Goal: Information Seeking & Learning: Learn about a topic

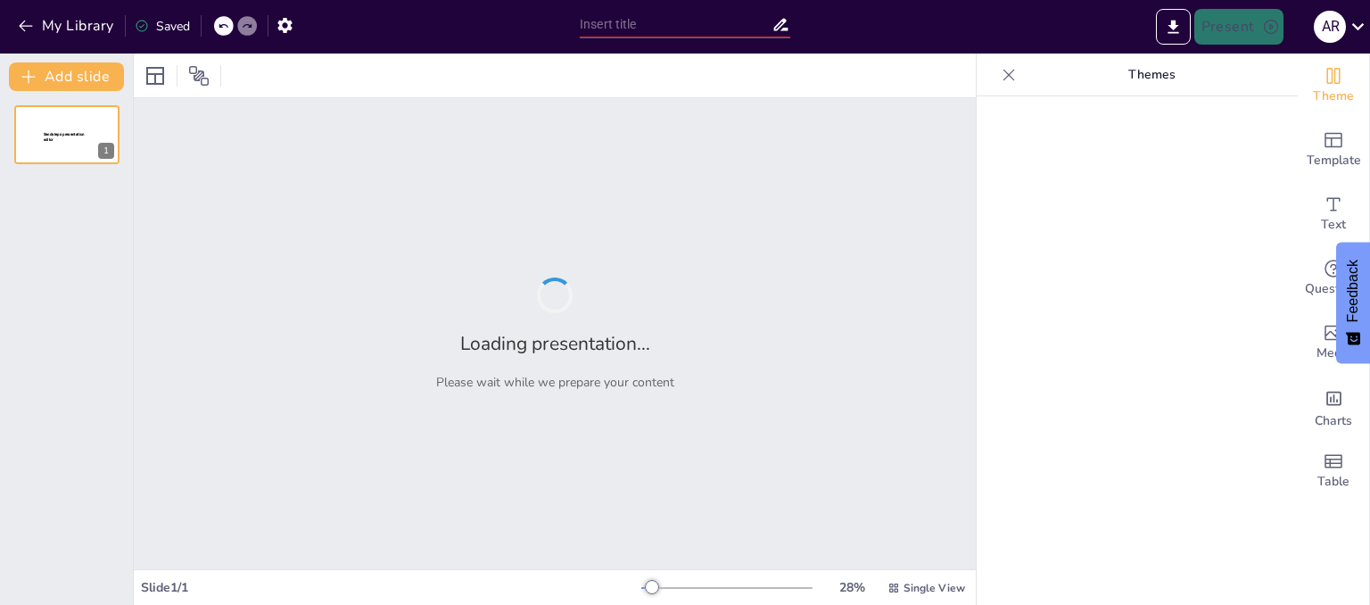
type input "Rock Formation Processes: Understanding the Earth's Geological Makeup"
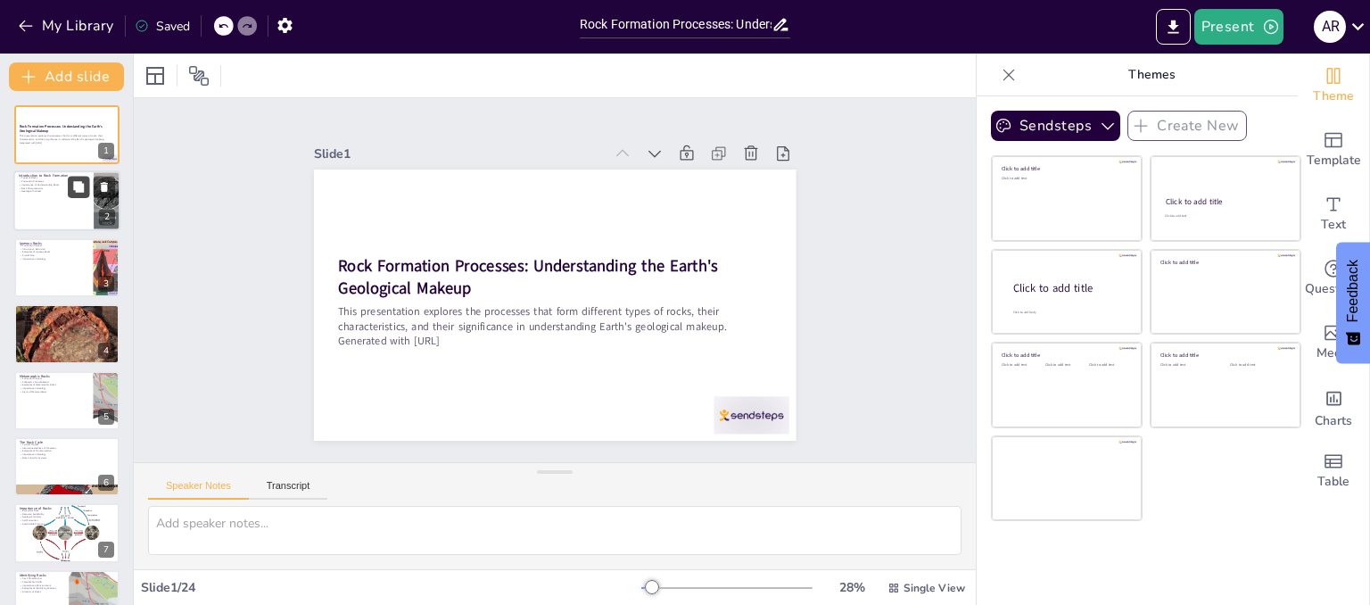
click at [76, 196] on button at bounding box center [78, 187] width 21 height 21
type textarea "The classification of rocks into igneous, sedimentary, and metamorphic is funda…"
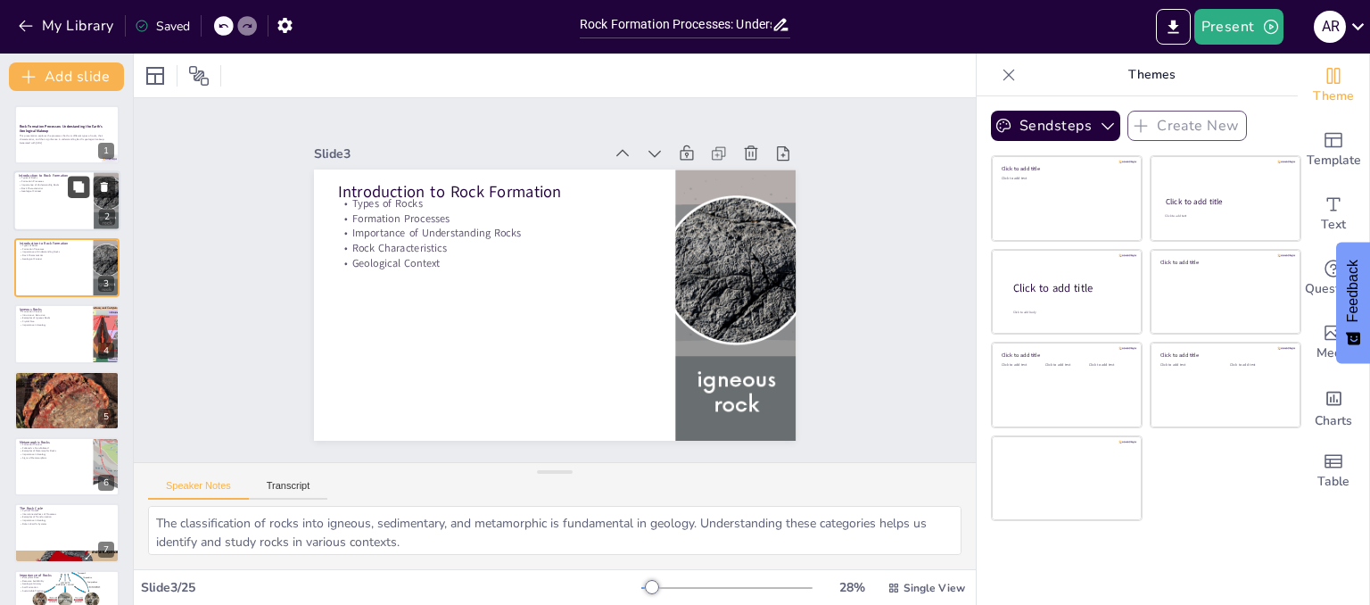
click at [78, 188] on icon at bounding box center [78, 187] width 11 height 11
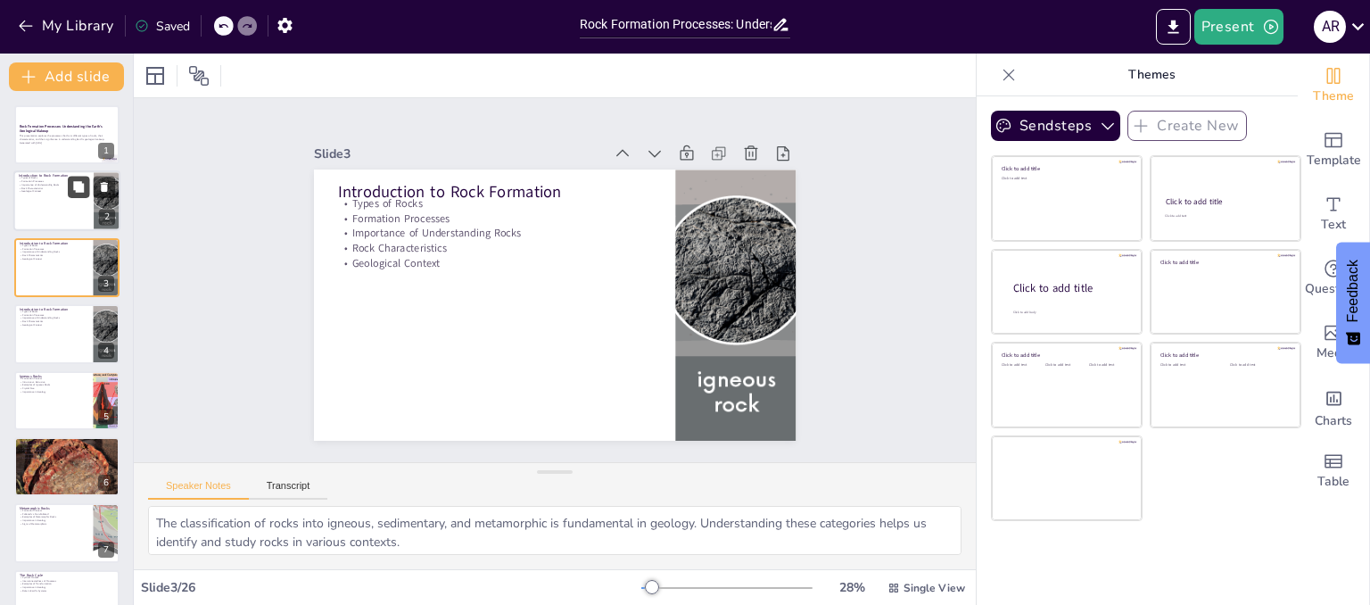
checkbox input "true"
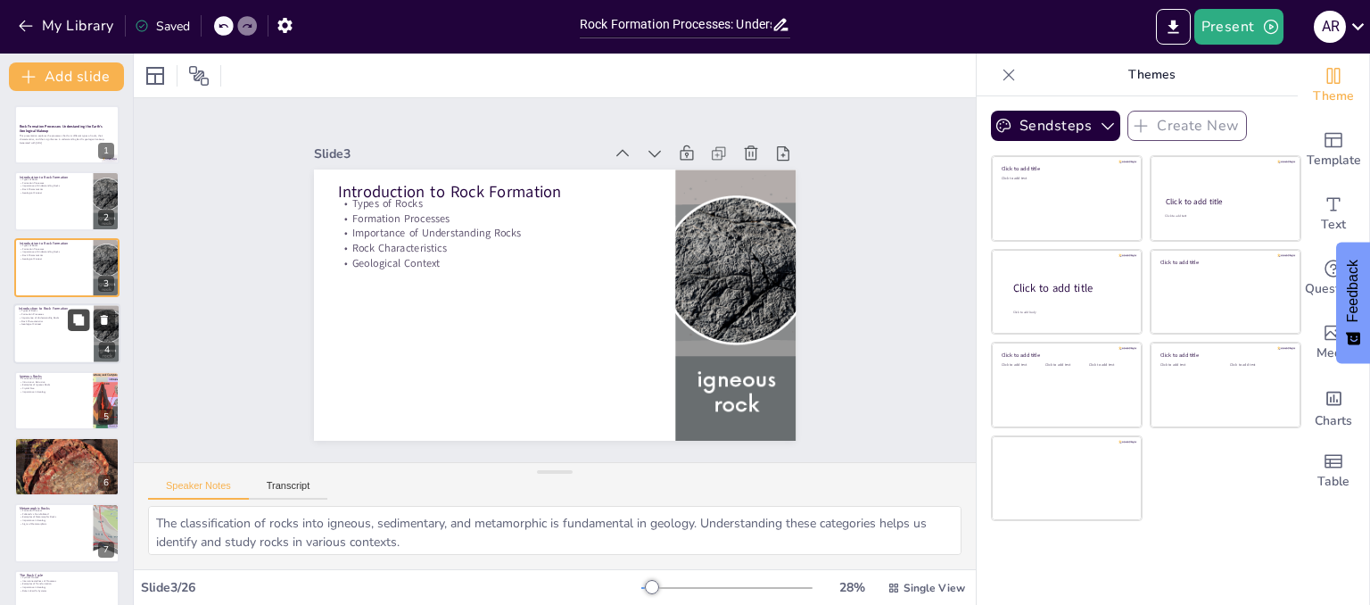
click at [68, 325] on button at bounding box center [78, 320] width 21 height 21
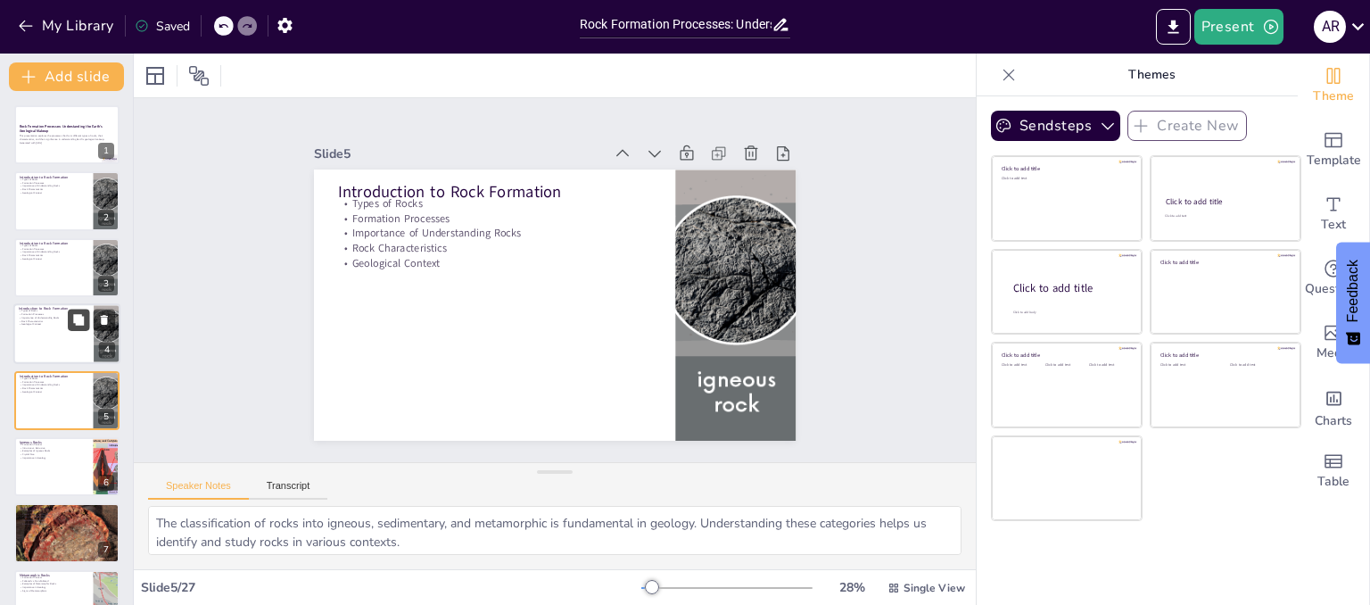
checkbox input "true"
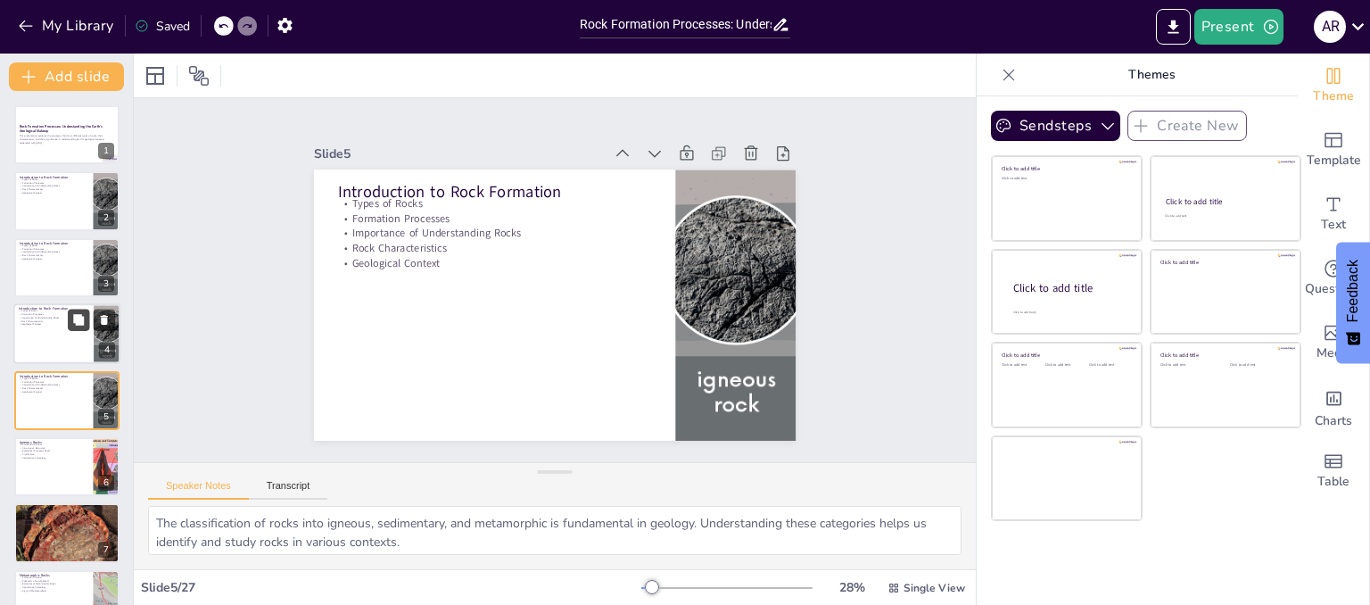
scroll to position [53, 0]
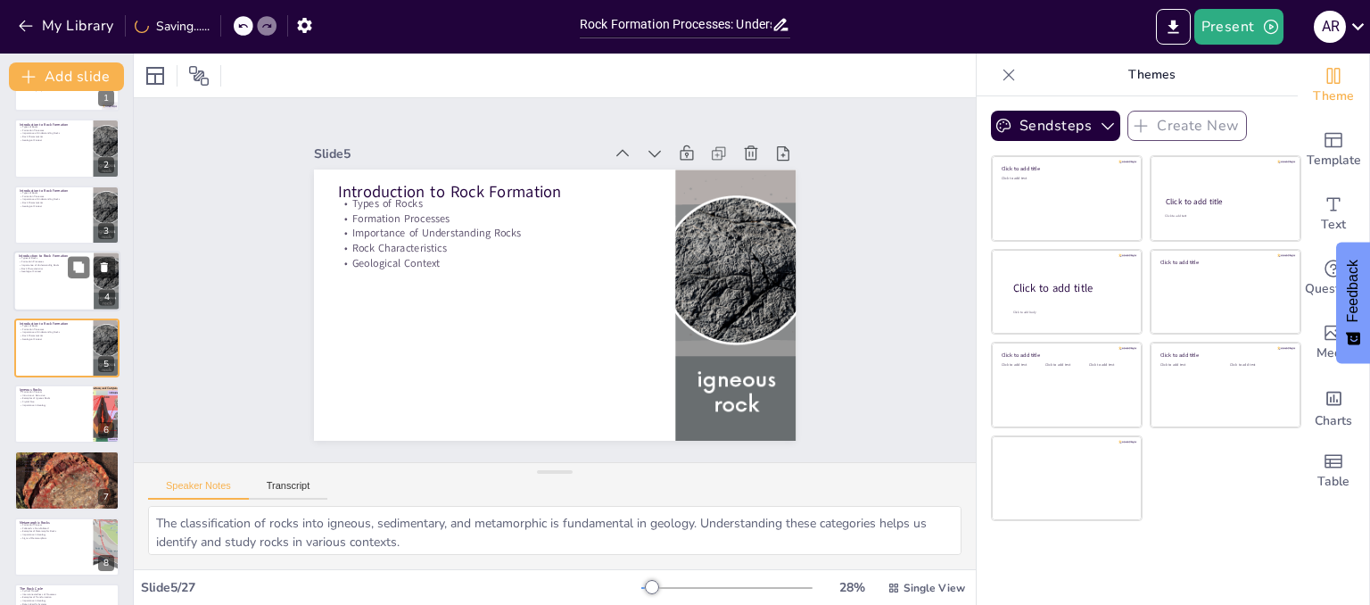
click at [44, 271] on p "Geological Context" at bounding box center [54, 272] width 70 height 4
checkbox input "true"
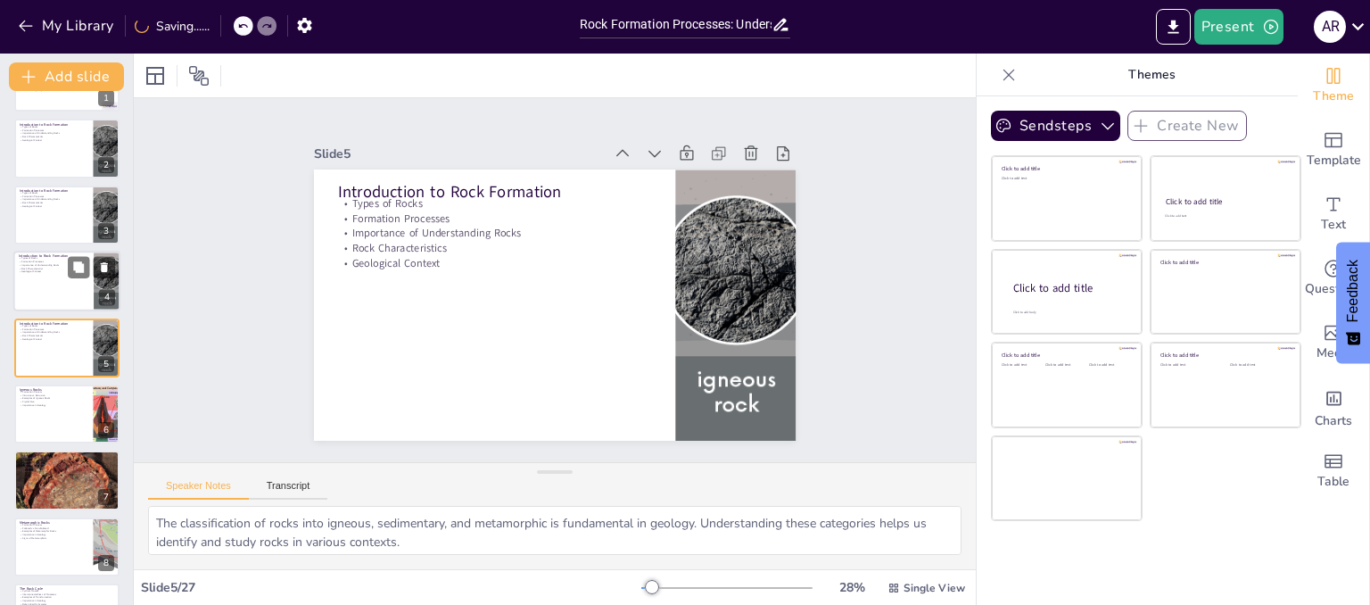
checkbox input "true"
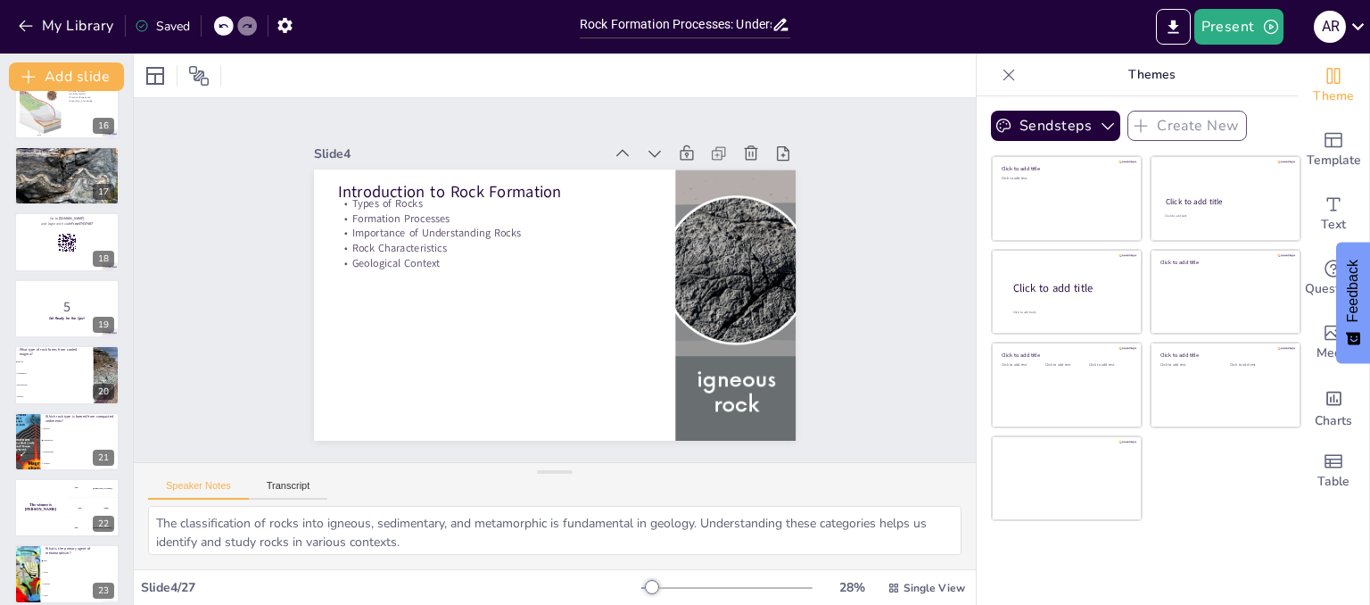
scroll to position [1299, 0]
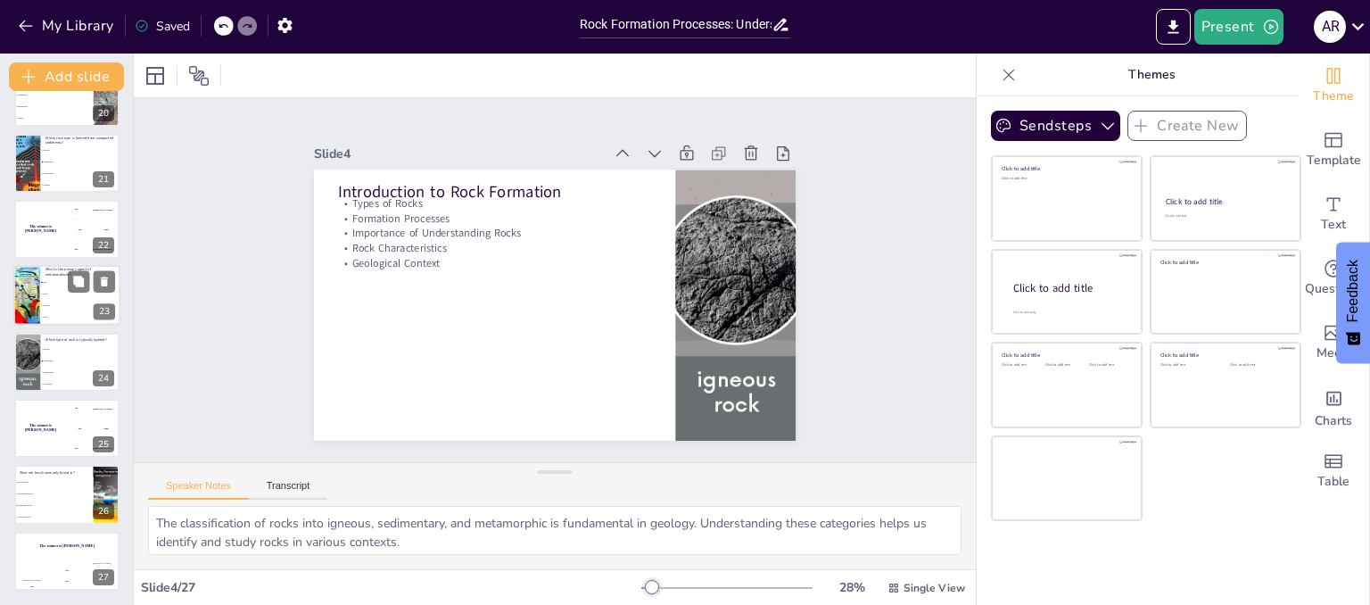
click at [32, 271] on div at bounding box center [26, 296] width 88 height 61
type textarea "The correct answer is Heat, as discussed in the slide titled "Metamorphic Rocks…"
checkbox input "true"
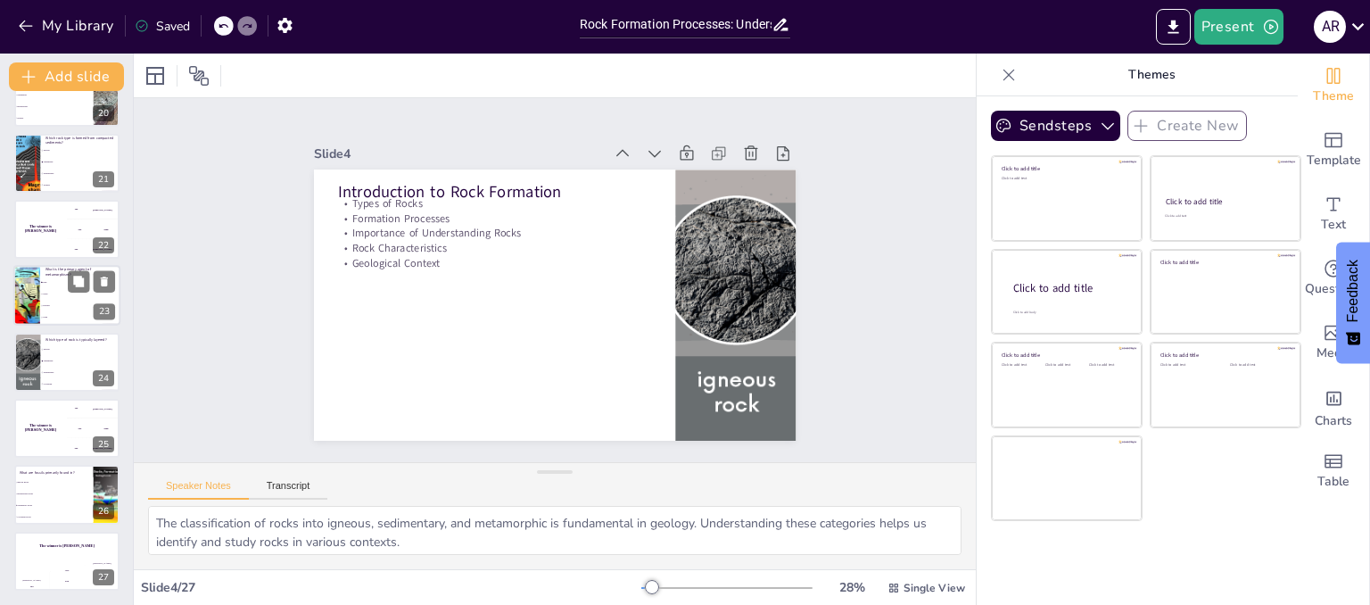
checkbox input "true"
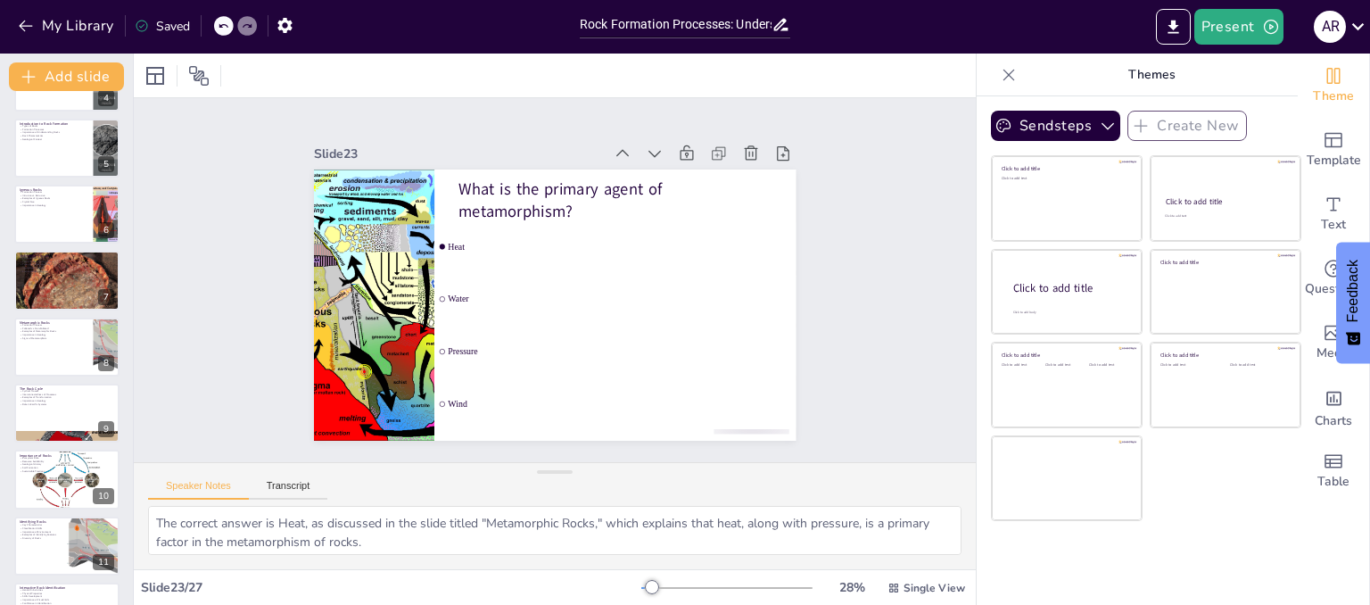
scroll to position [0, 0]
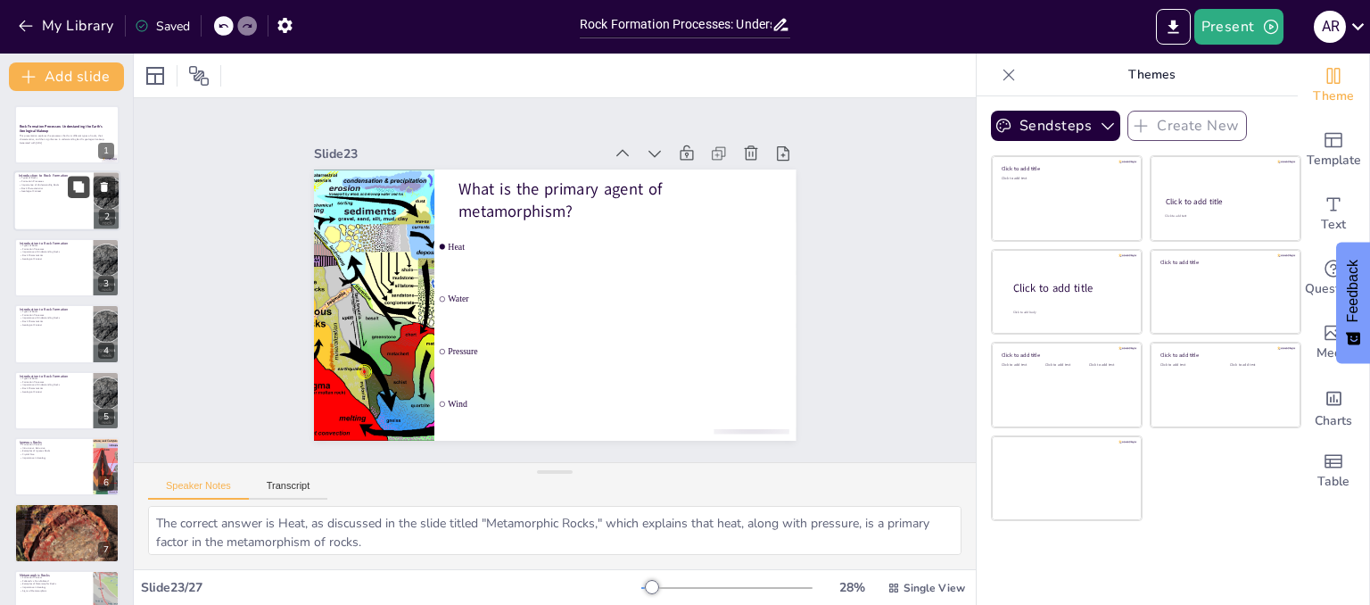
click at [71, 190] on button at bounding box center [78, 187] width 21 height 21
type textarea "The classification of rocks into igneous, sedimentary, and metamorphic is funda…"
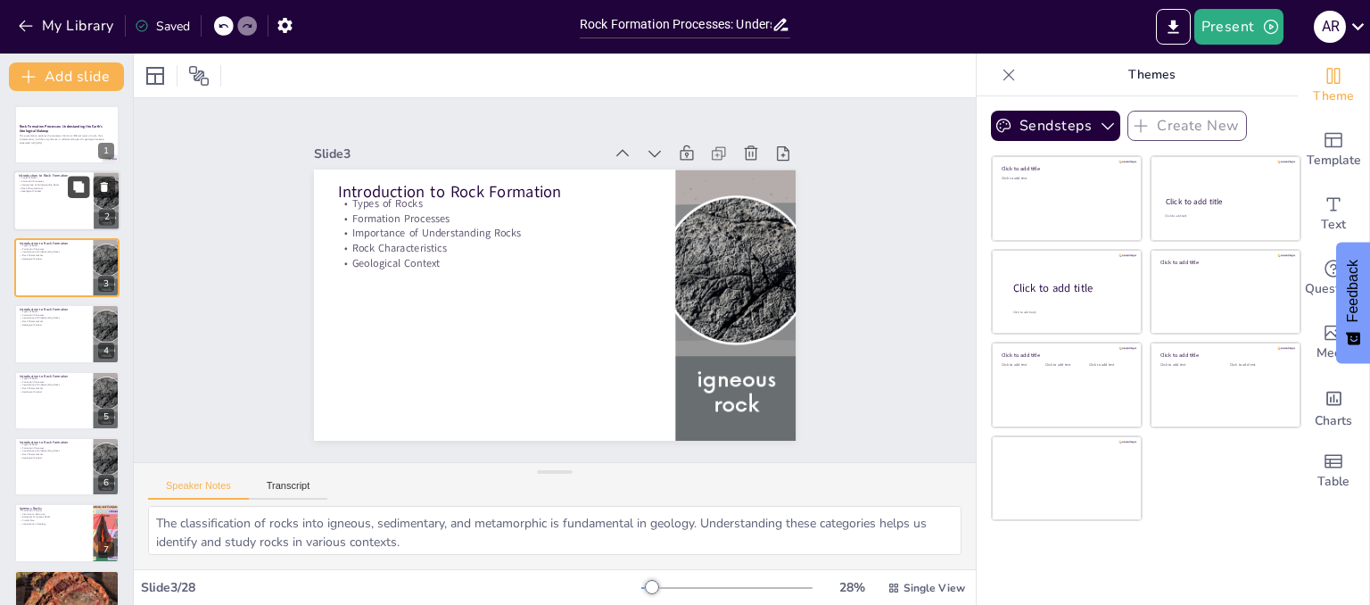
checkbox input "true"
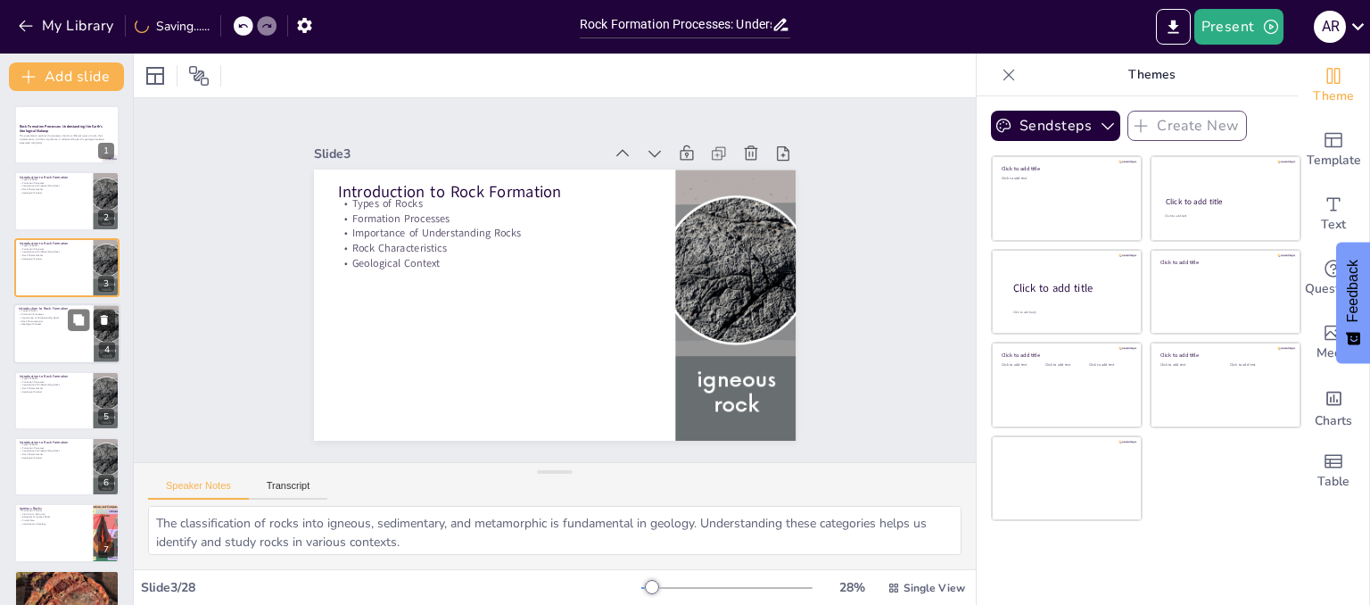
click at [69, 330] on div at bounding box center [66, 333] width 107 height 61
checkbox input "true"
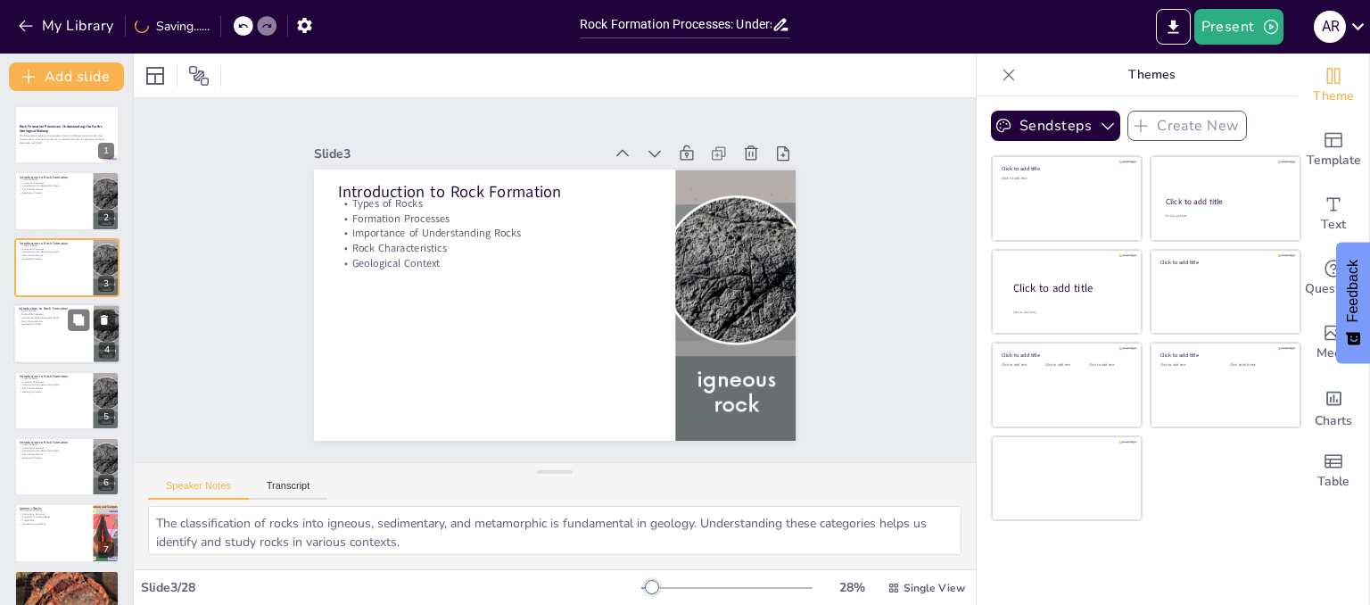
checkbox input "true"
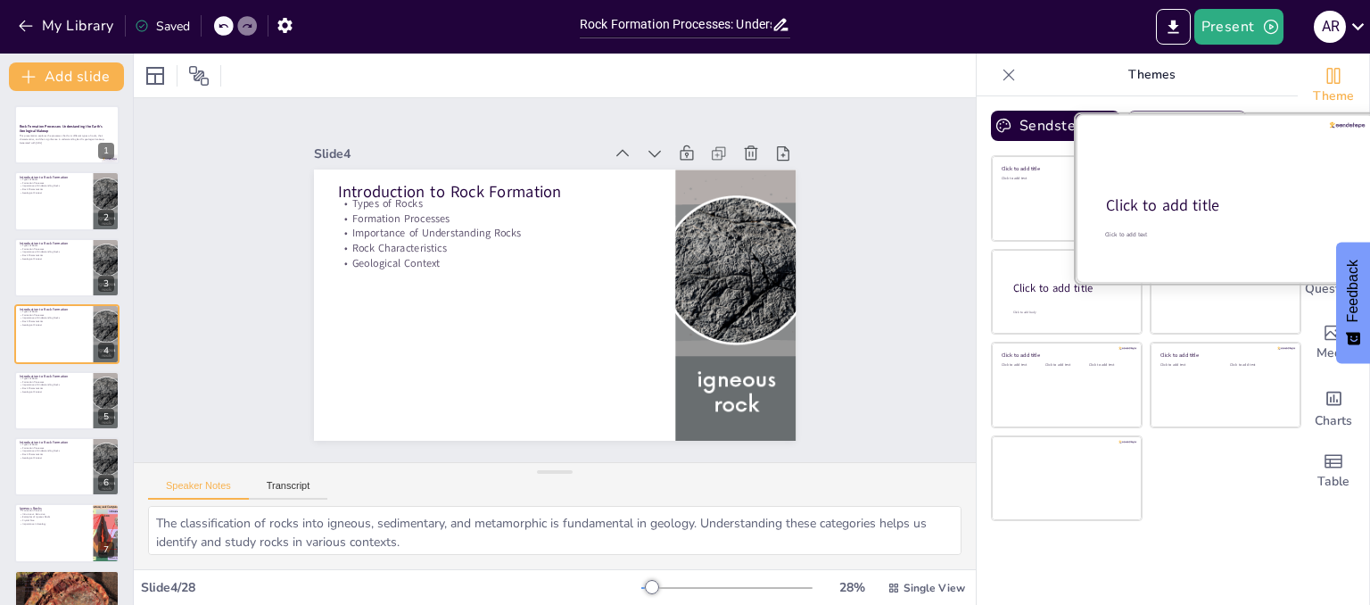
checkbox input "true"
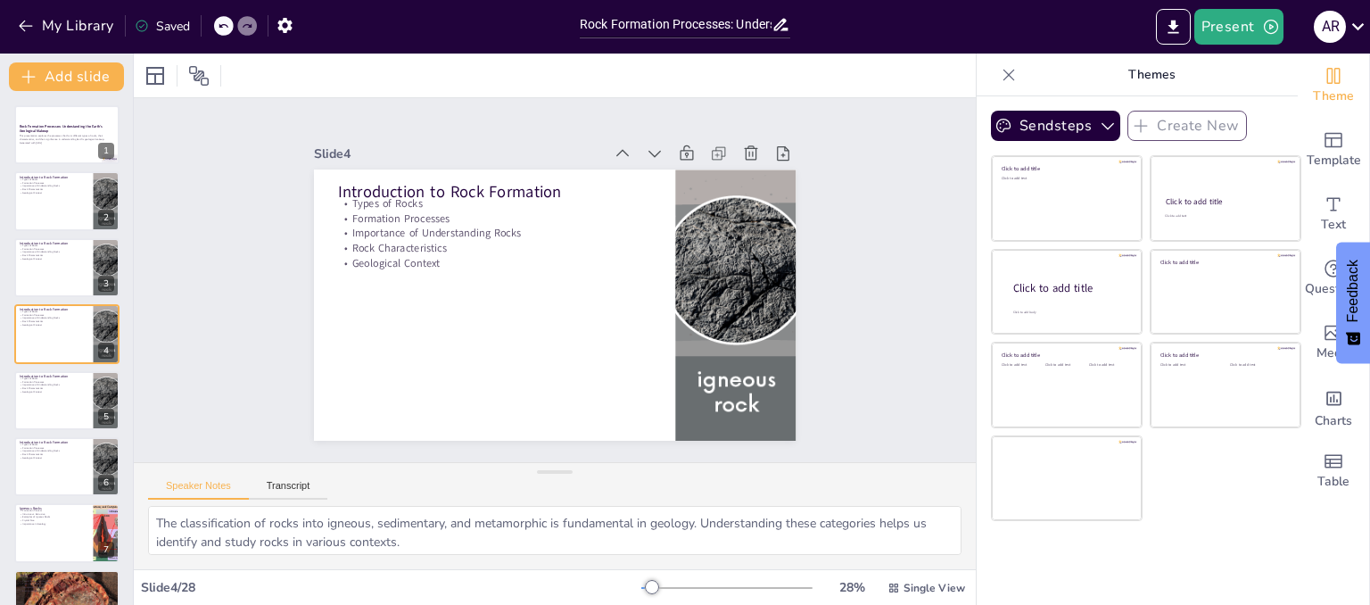
checkbox input "true"
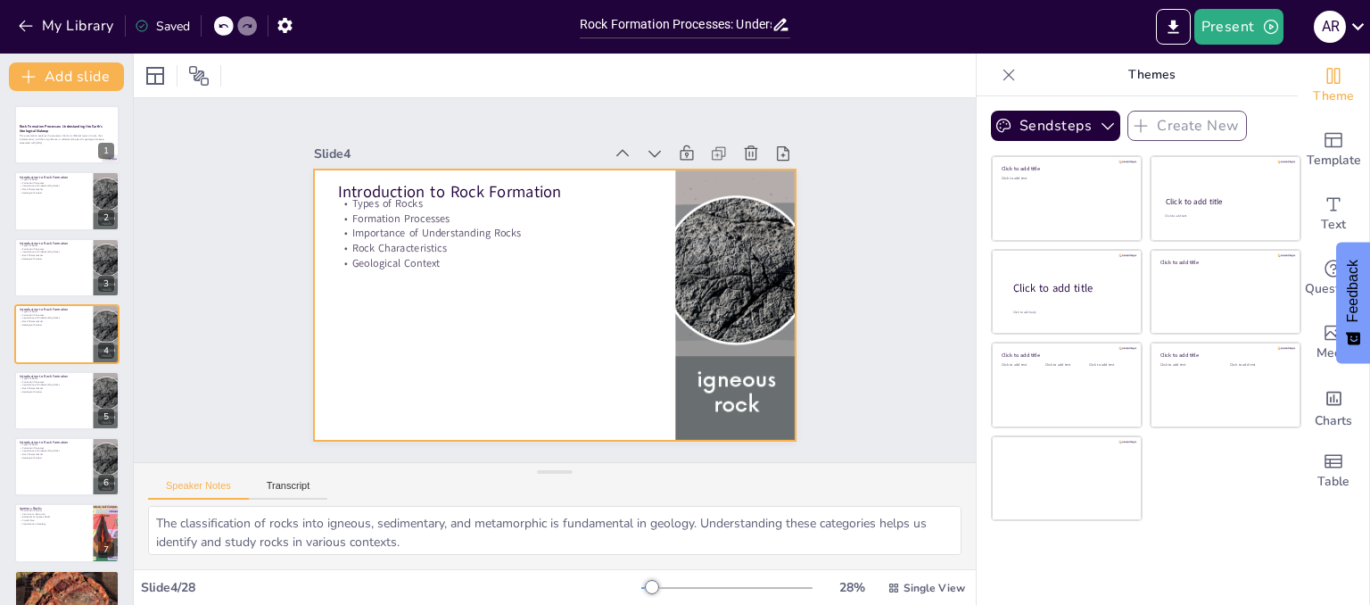
checkbox input "true"
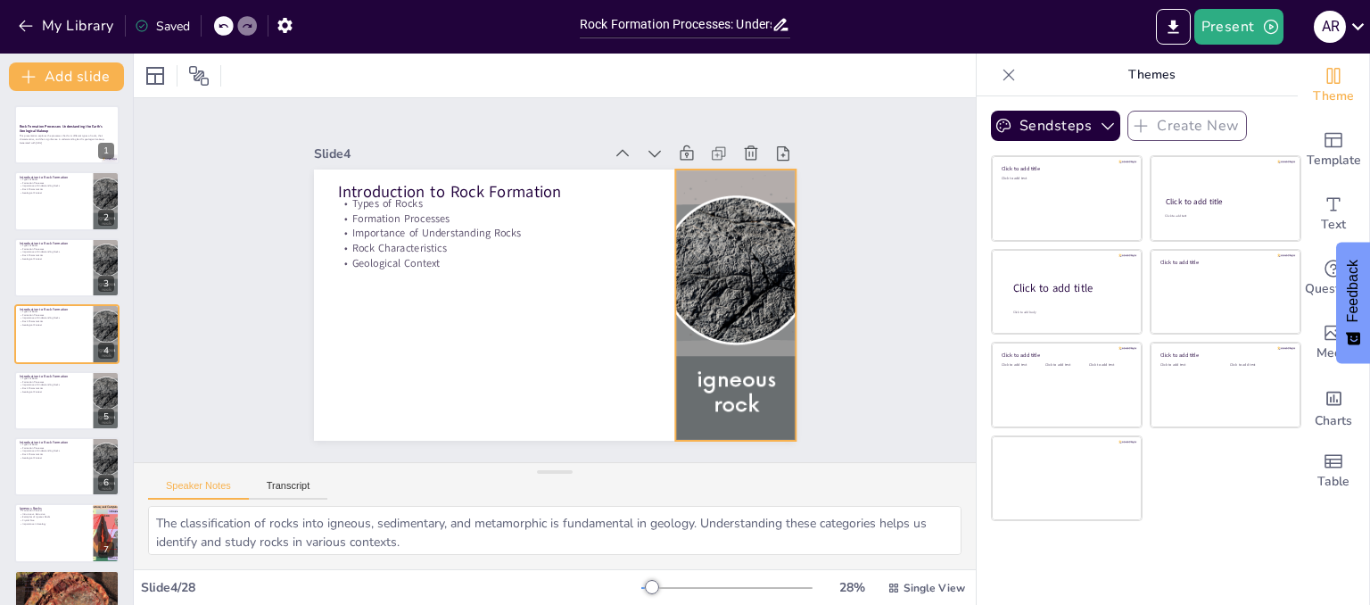
checkbox input "true"
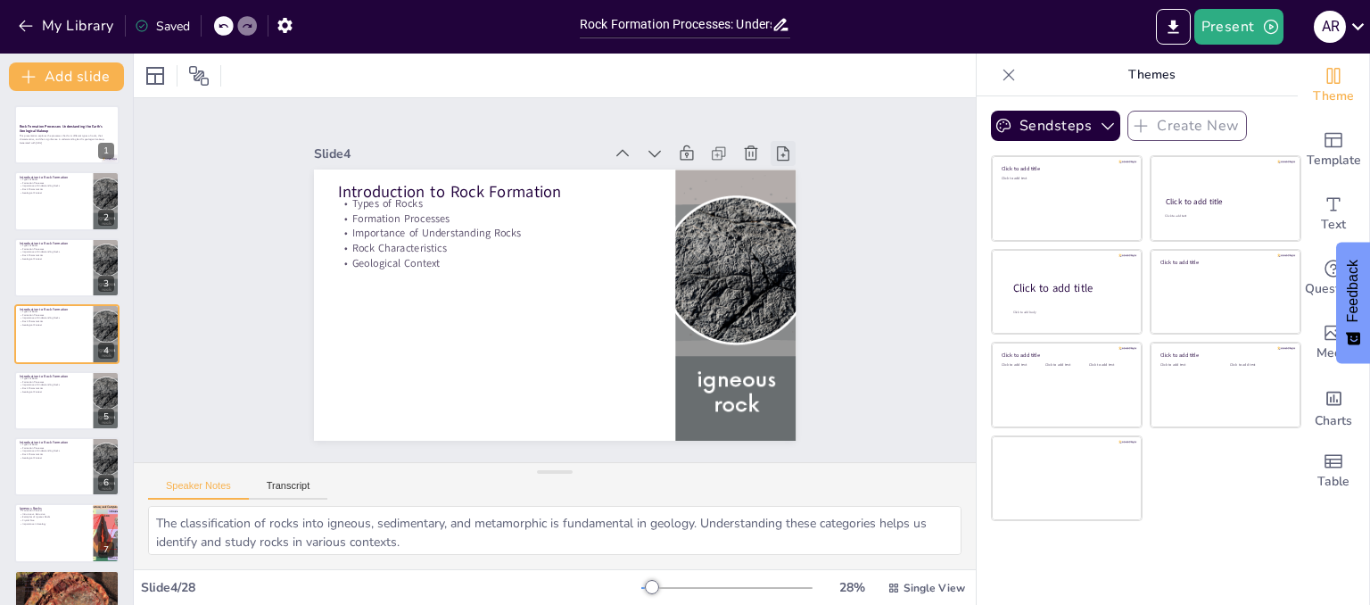
click at [786, 169] on icon at bounding box center [796, 179] width 20 height 20
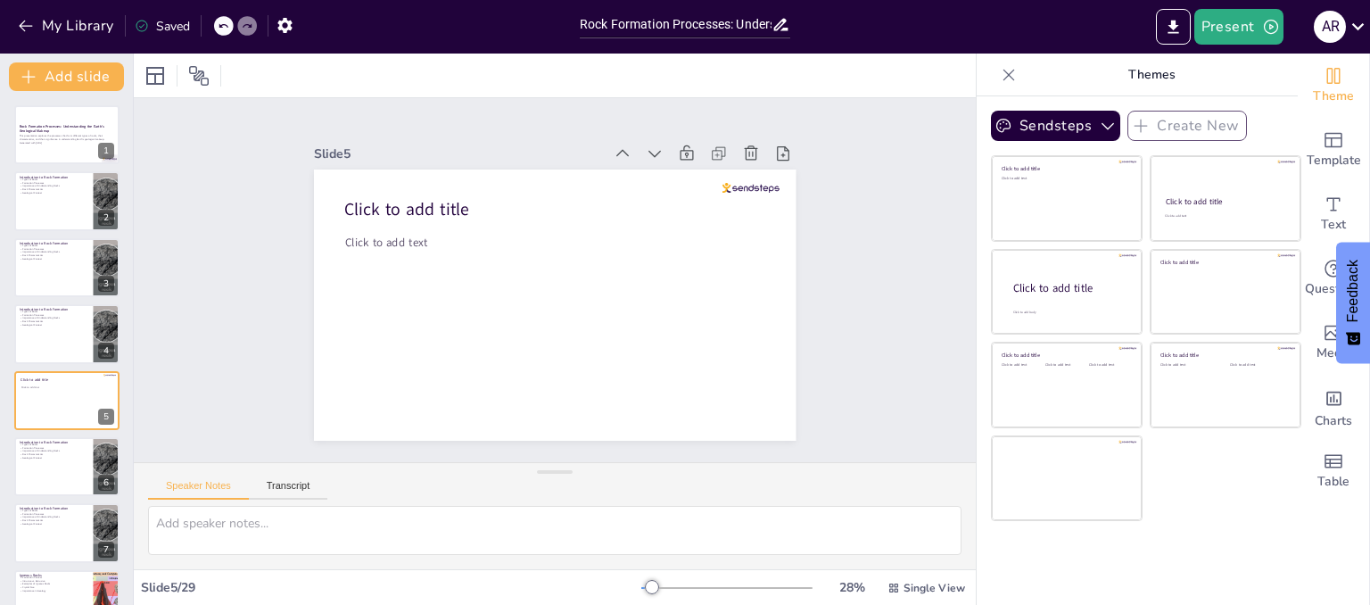
checkbox input "true"
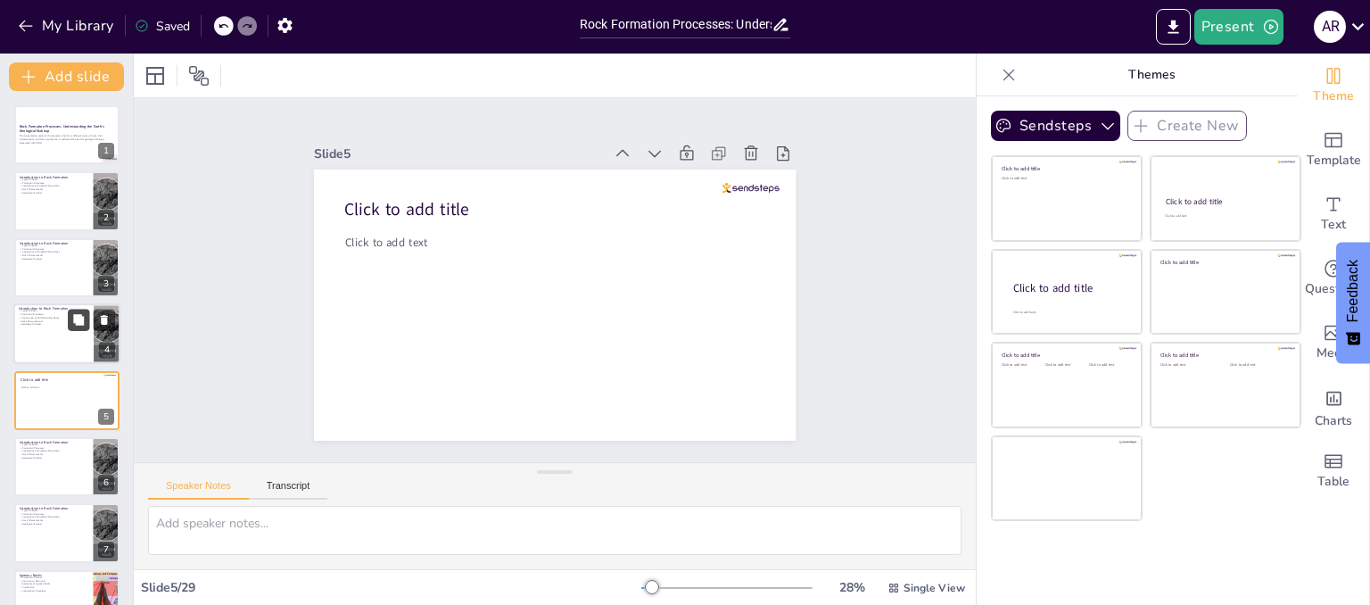
checkbox input "true"
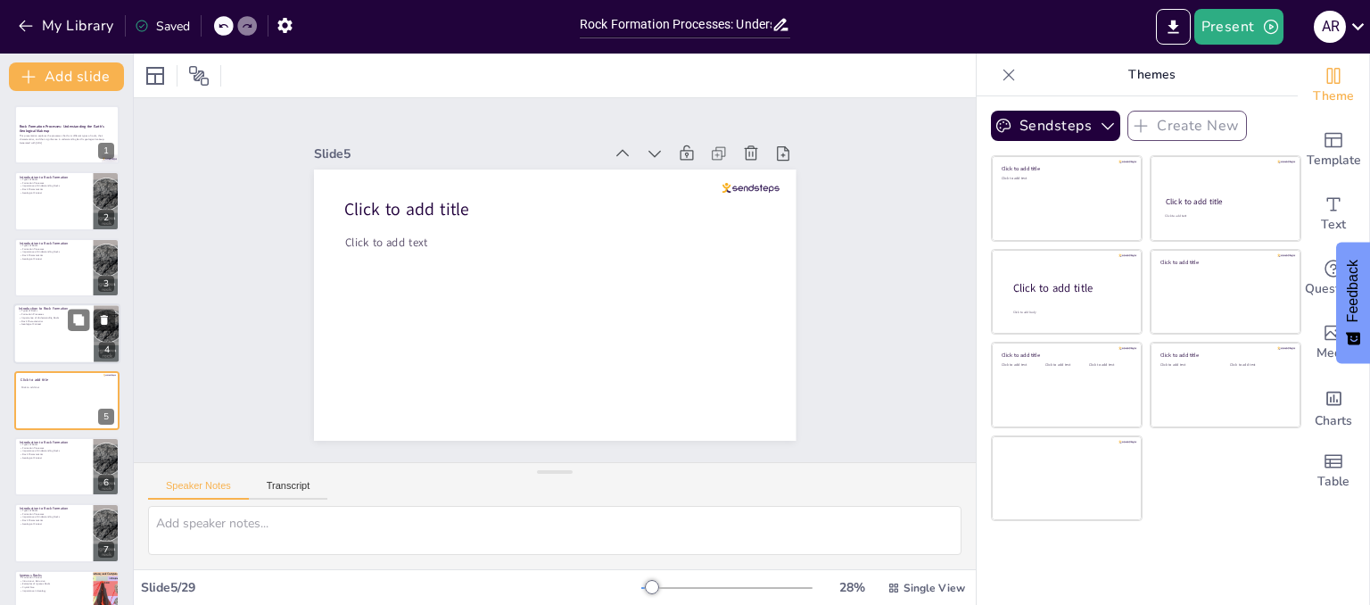
checkbox input "true"
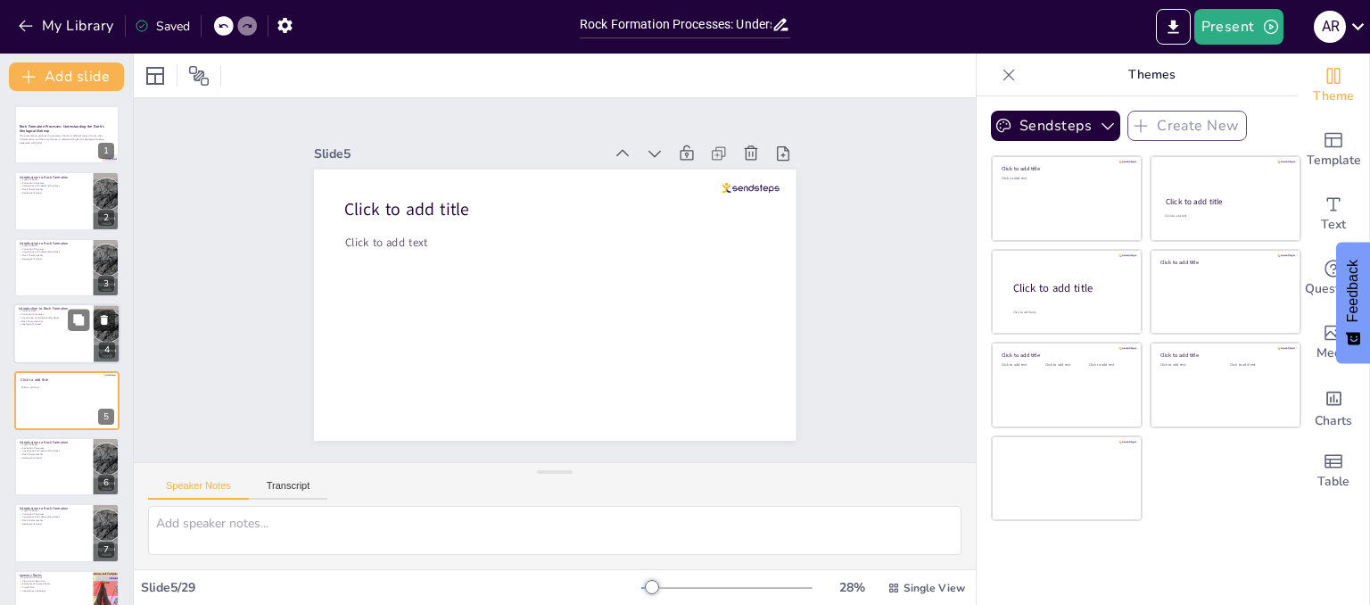
checkbox input "true"
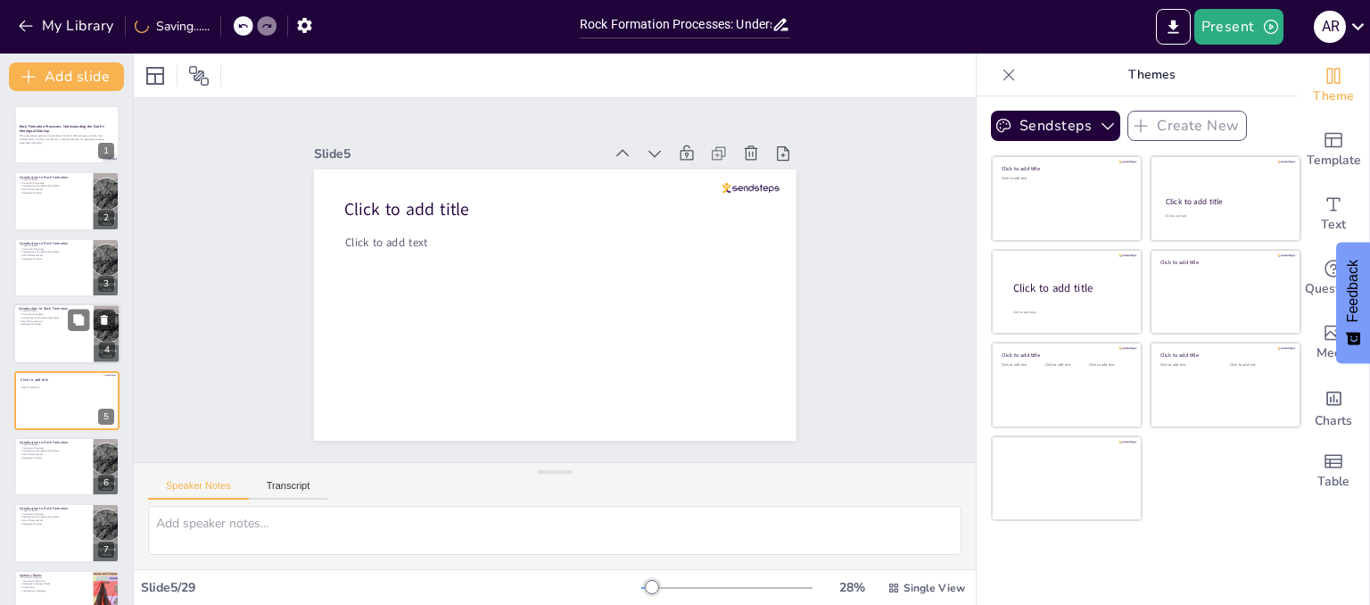
click at [80, 340] on div at bounding box center [66, 333] width 107 height 61
type textarea "The classification of rocks into igneous, sedimentary, and metamorphic is funda…"
checkbox input "true"
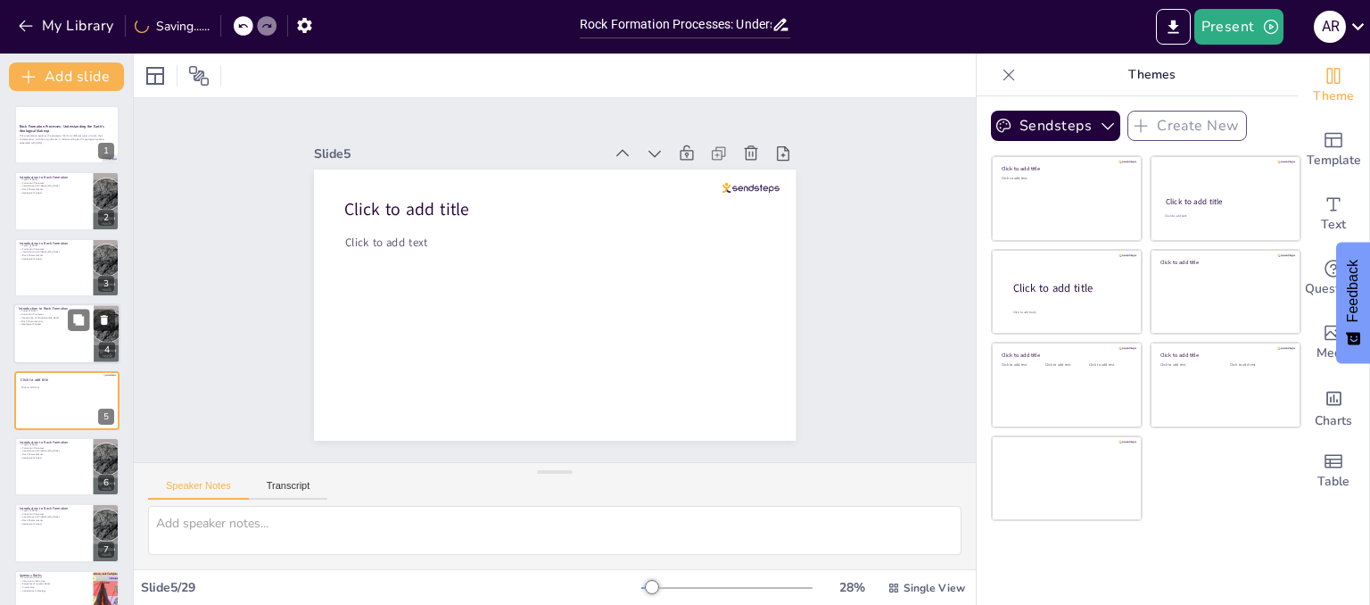
checkbox input "true"
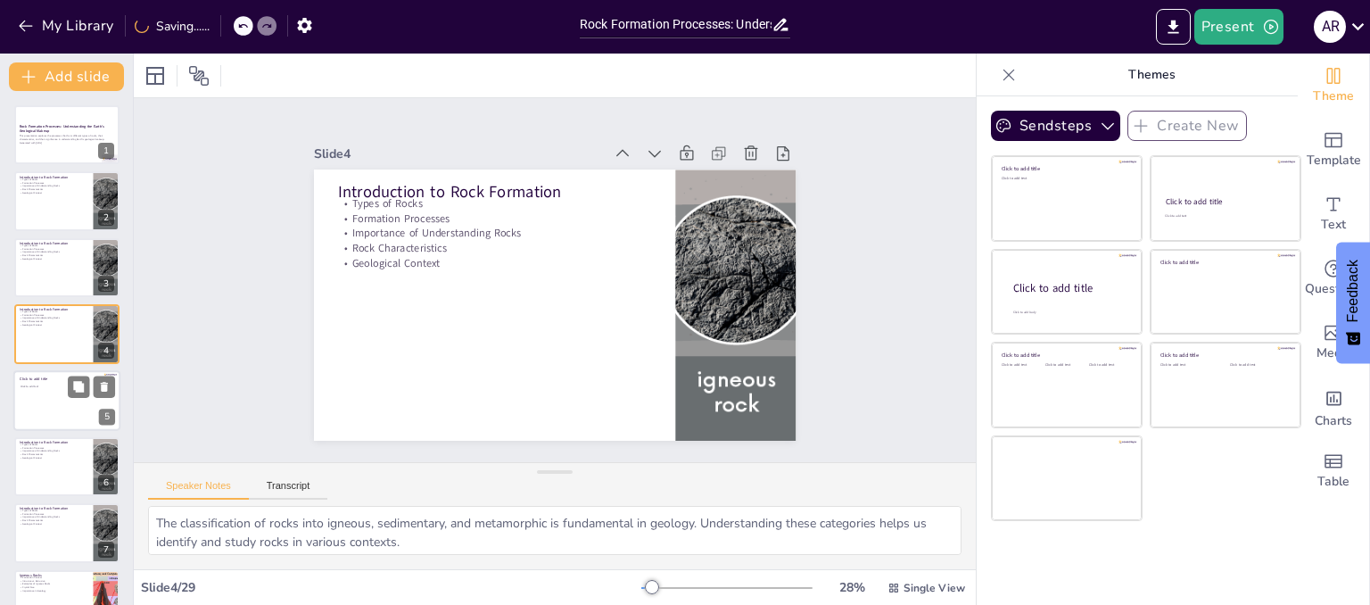
checkbox input "true"
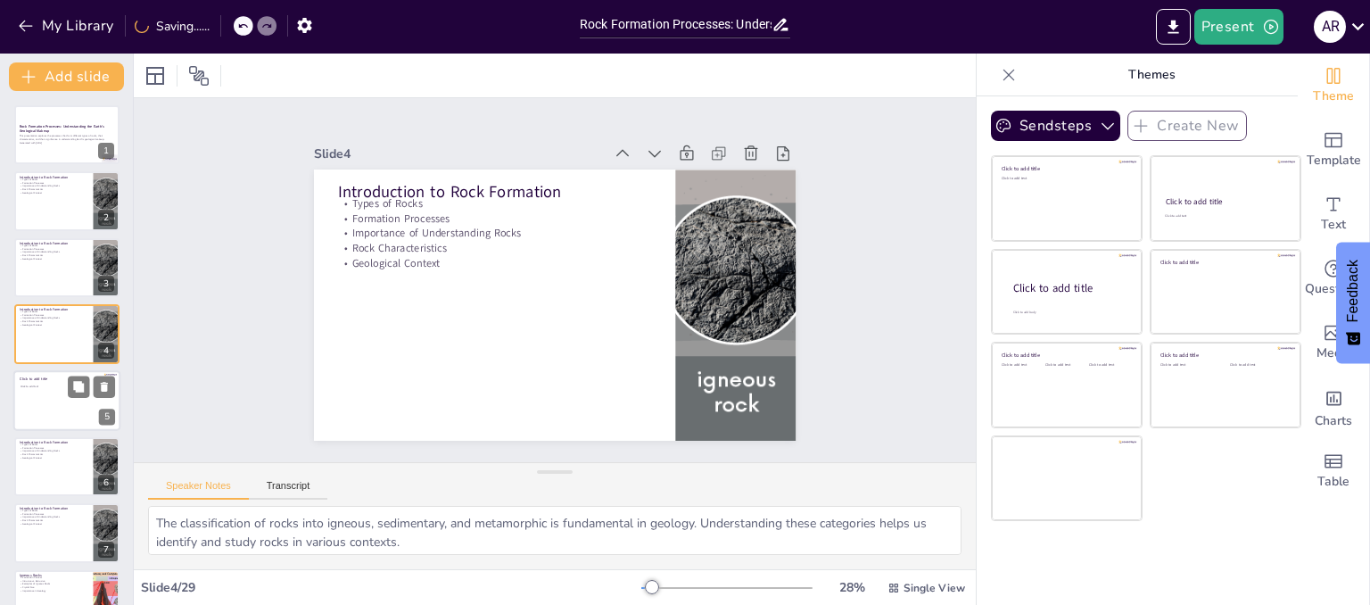
checkbox input "true"
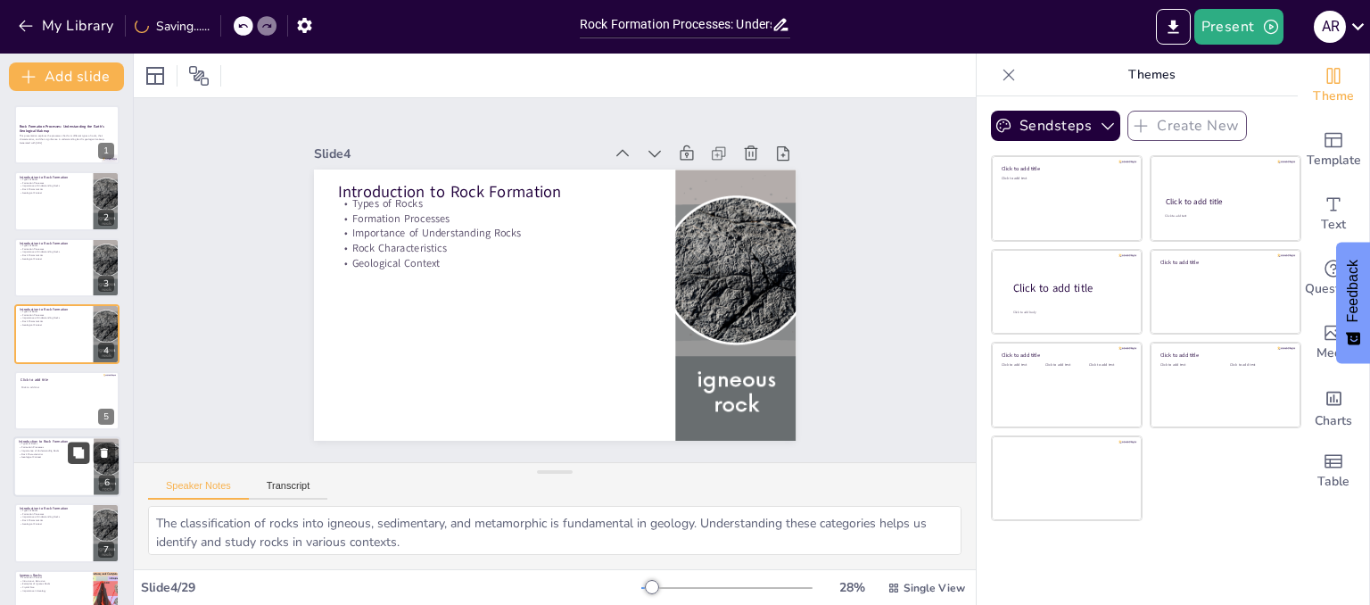
checkbox input "true"
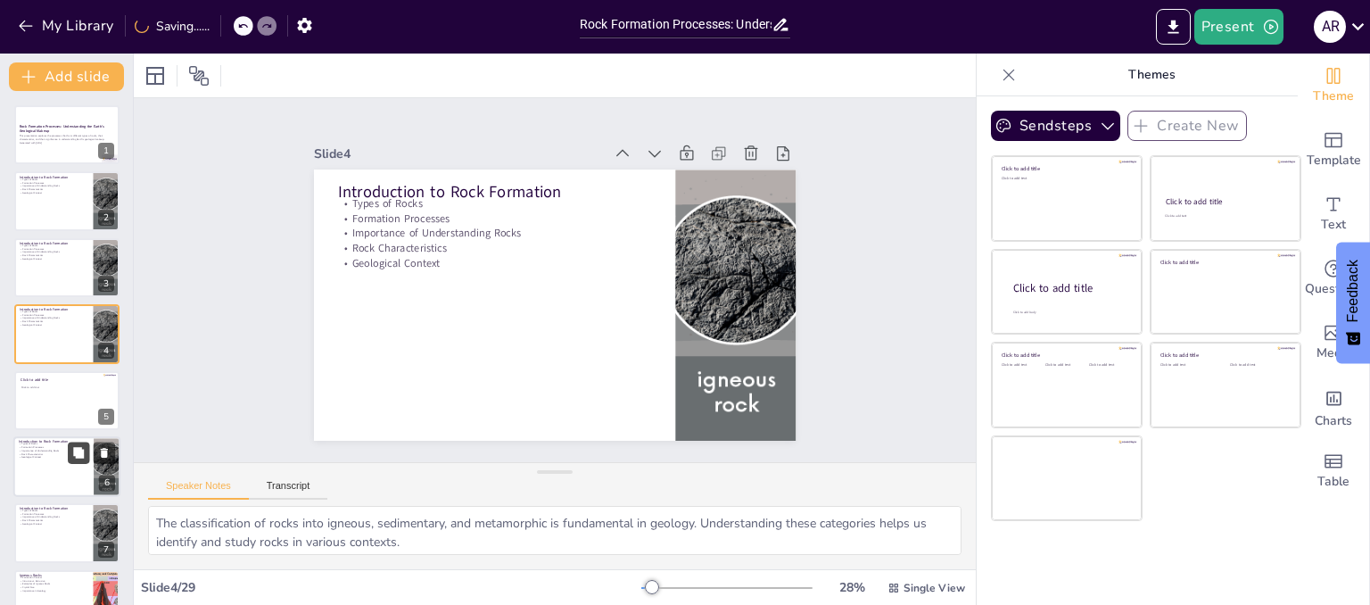
click at [81, 455] on icon at bounding box center [78, 452] width 11 height 11
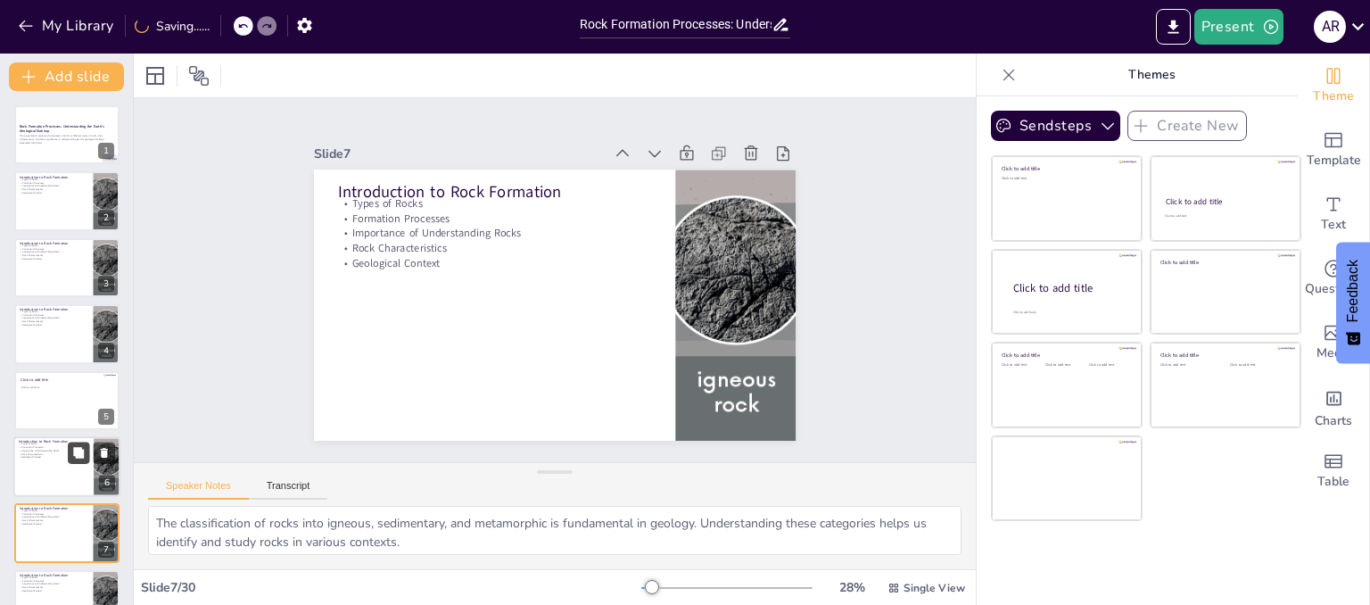
checkbox input "true"
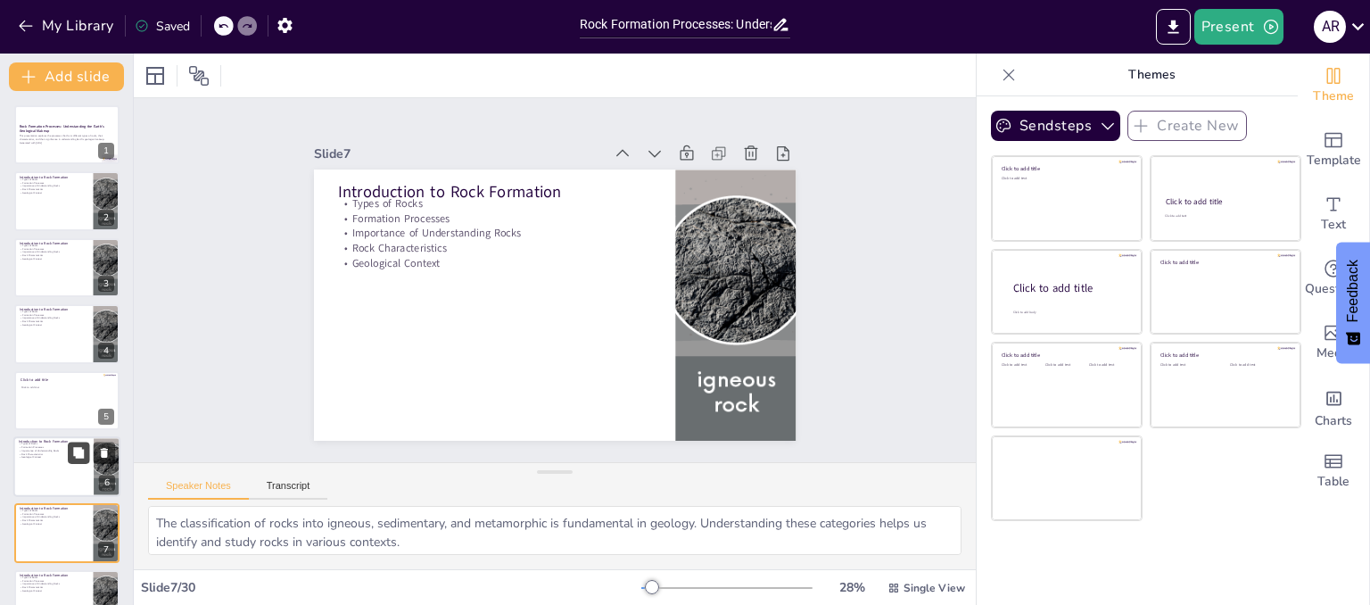
scroll to position [186, 0]
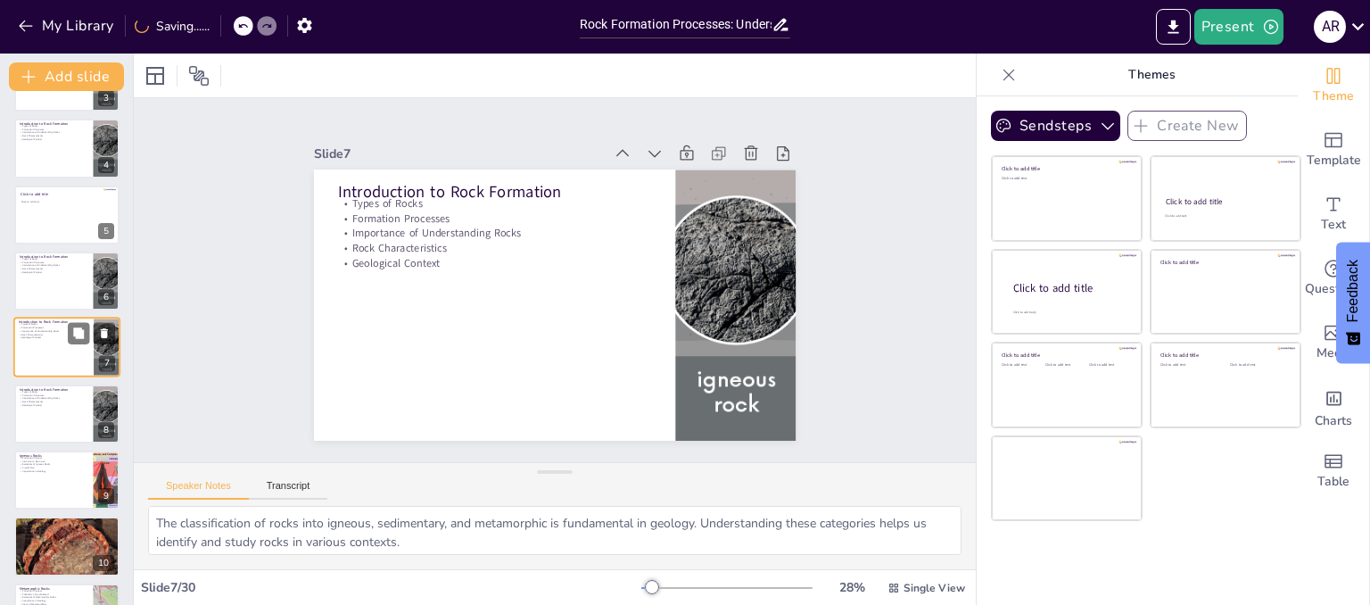
checkbox input "true"
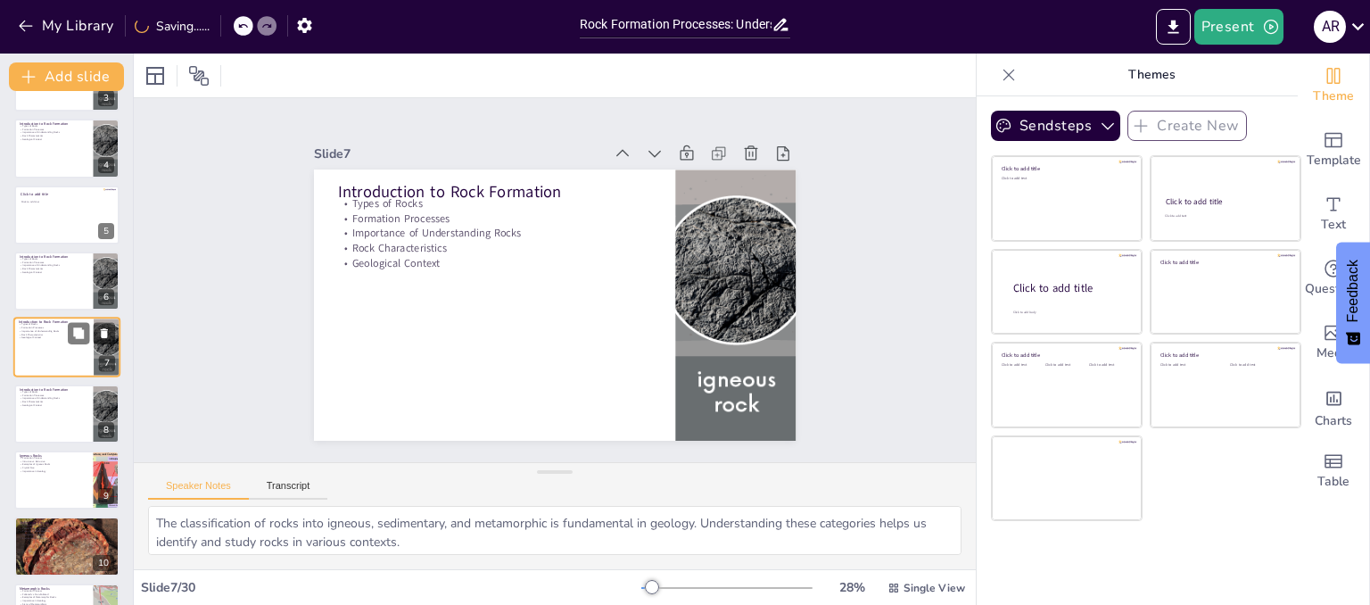
checkbox input "true"
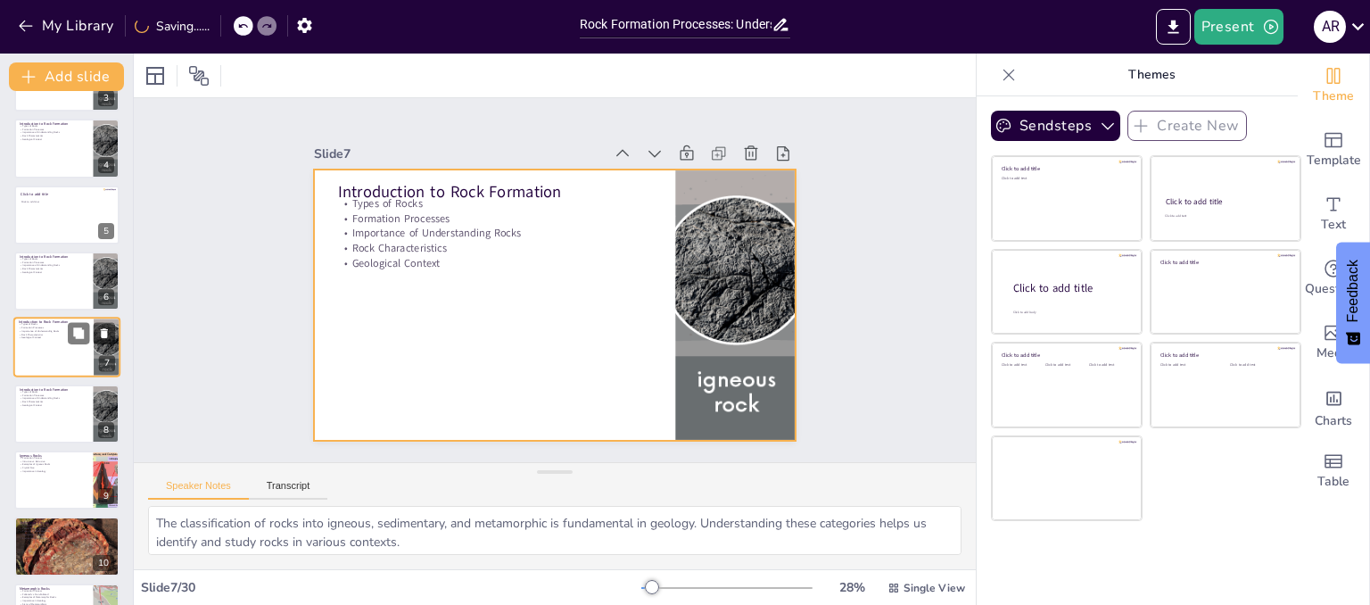
checkbox input "true"
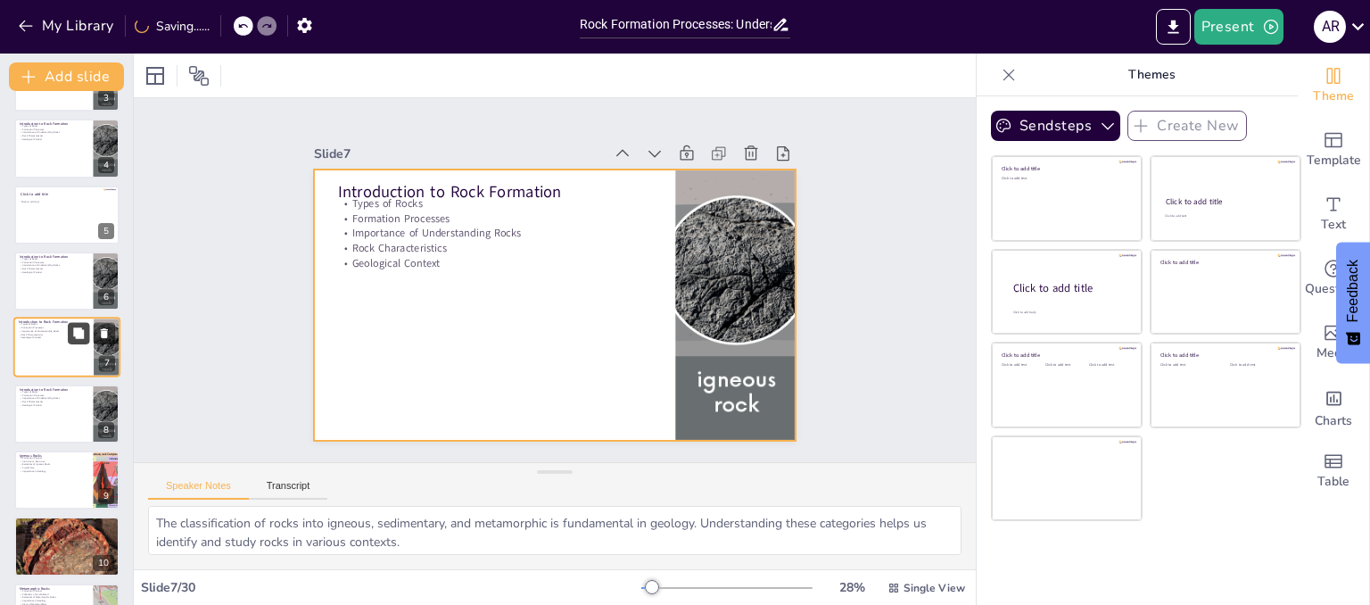
checkbox input "true"
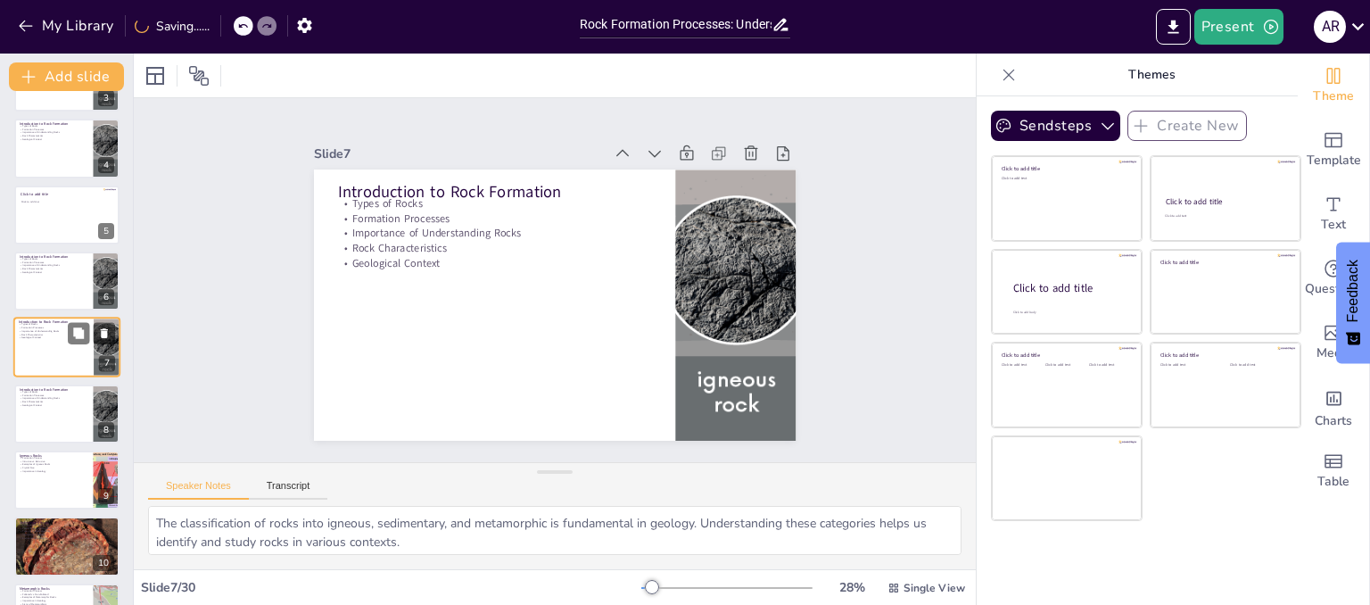
checkbox input "true"
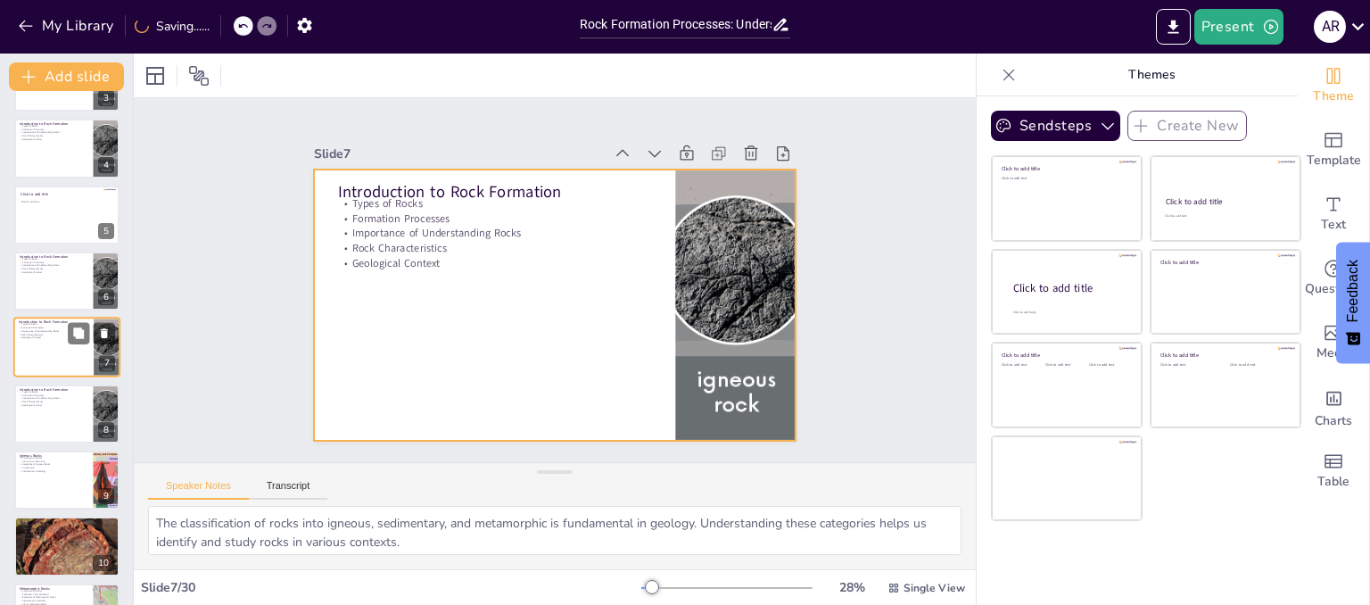
click at [48, 359] on div at bounding box center [66, 348] width 107 height 61
checkbox input "true"
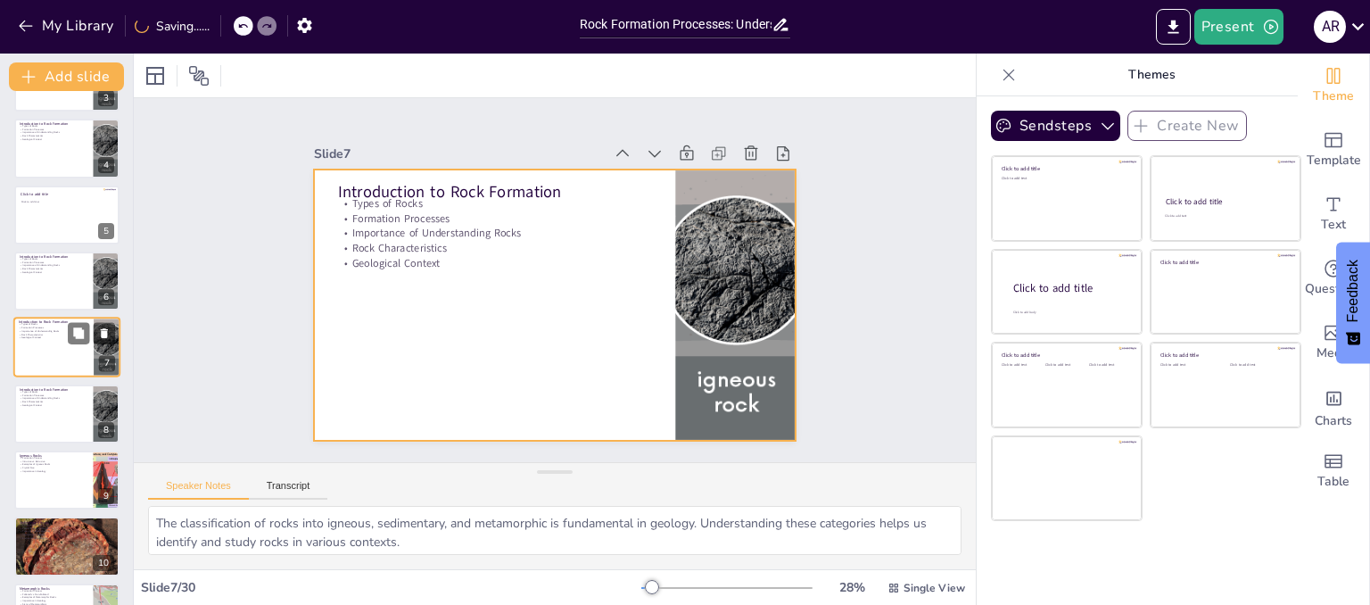
checkbox input "true"
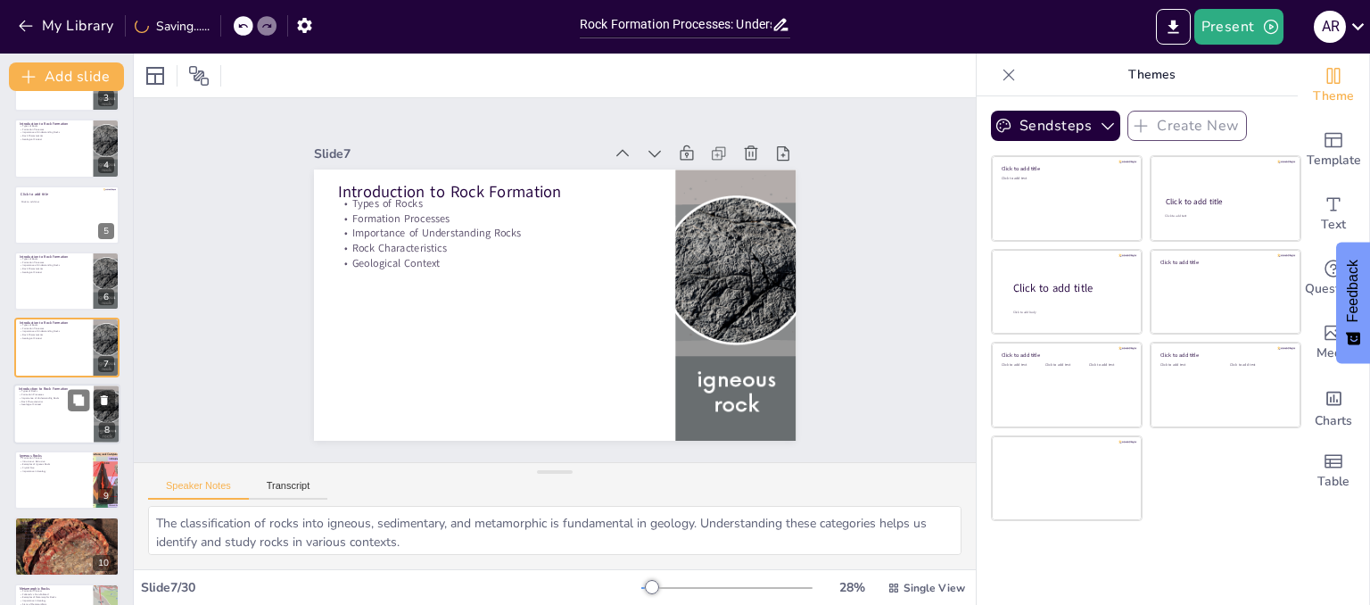
checkbox input "true"
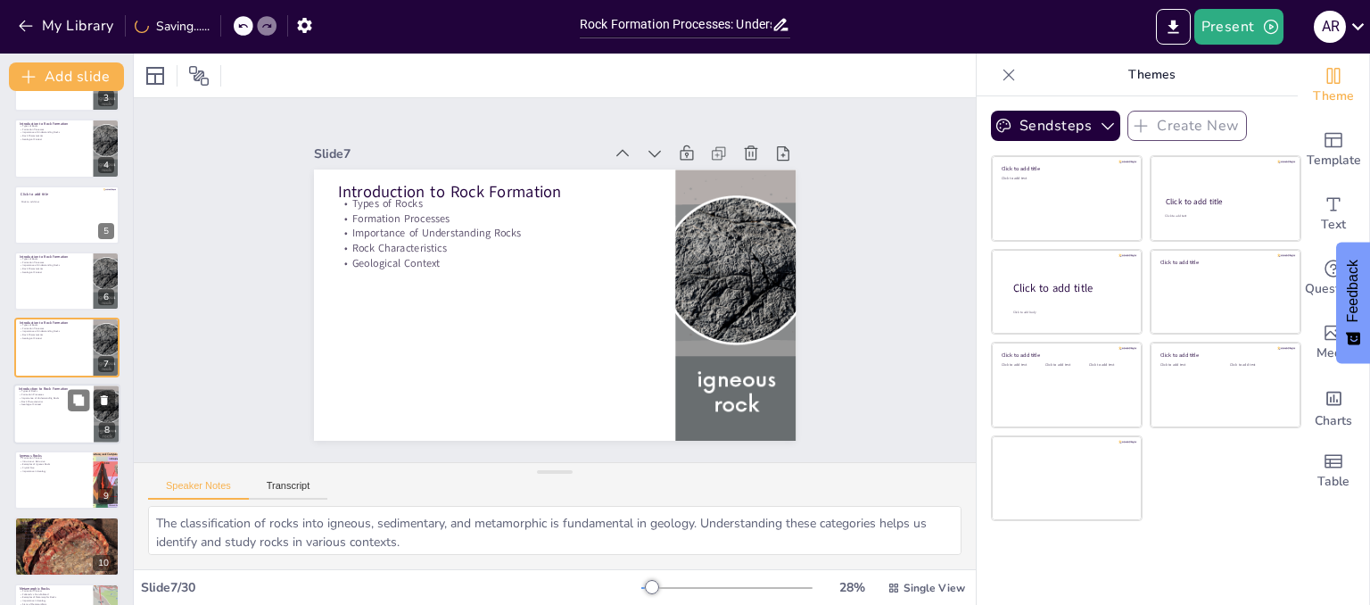
checkbox input "true"
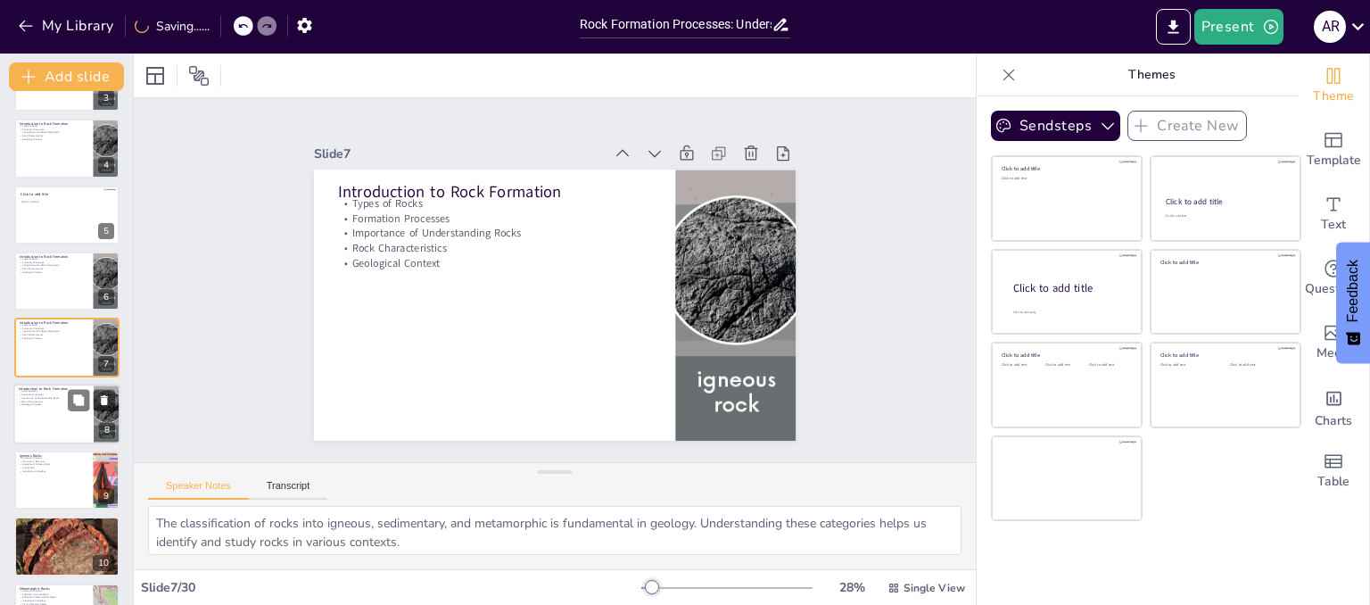
click at [54, 409] on div at bounding box center [66, 414] width 107 height 61
checkbox input "true"
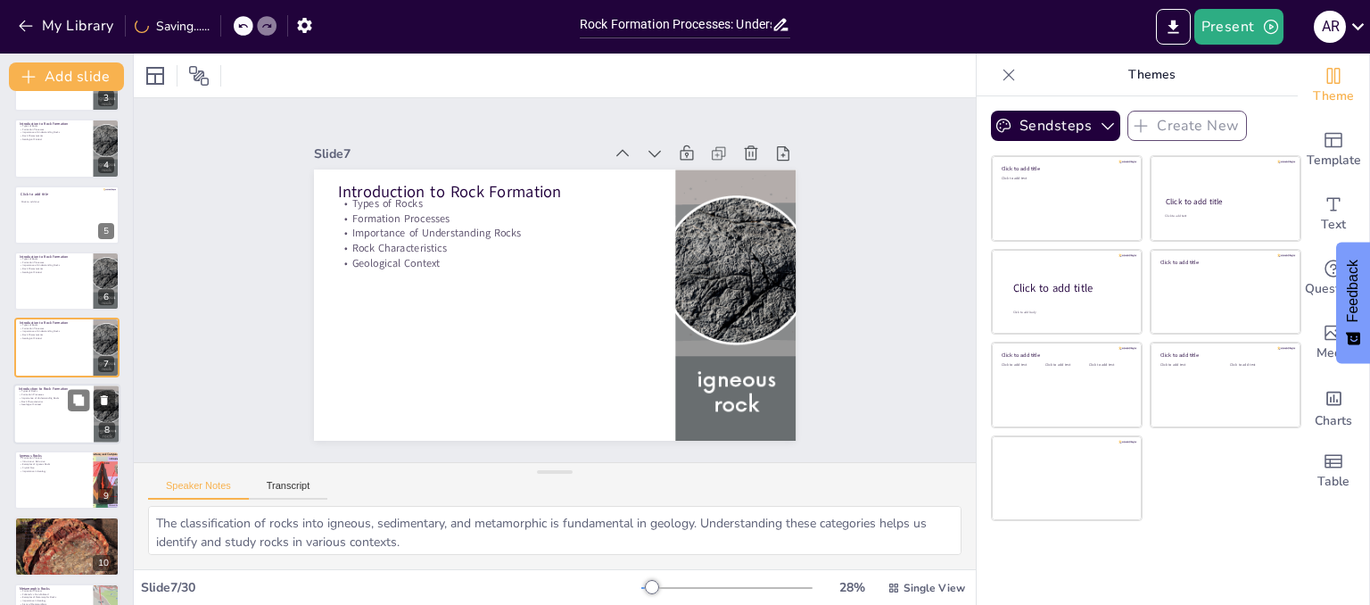
checkbox input "true"
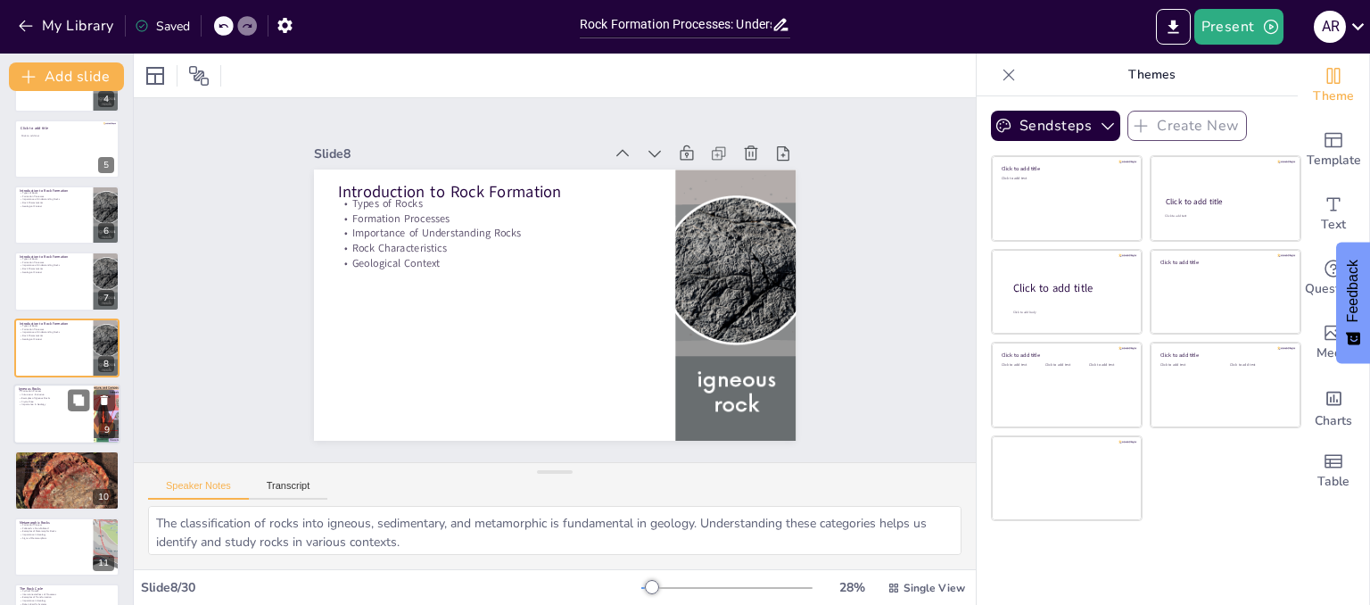
click at [60, 434] on div at bounding box center [66, 414] width 107 height 61
type textarea "The solidification process of magma or lava is essential in forming igneous roc…"
checkbox input "true"
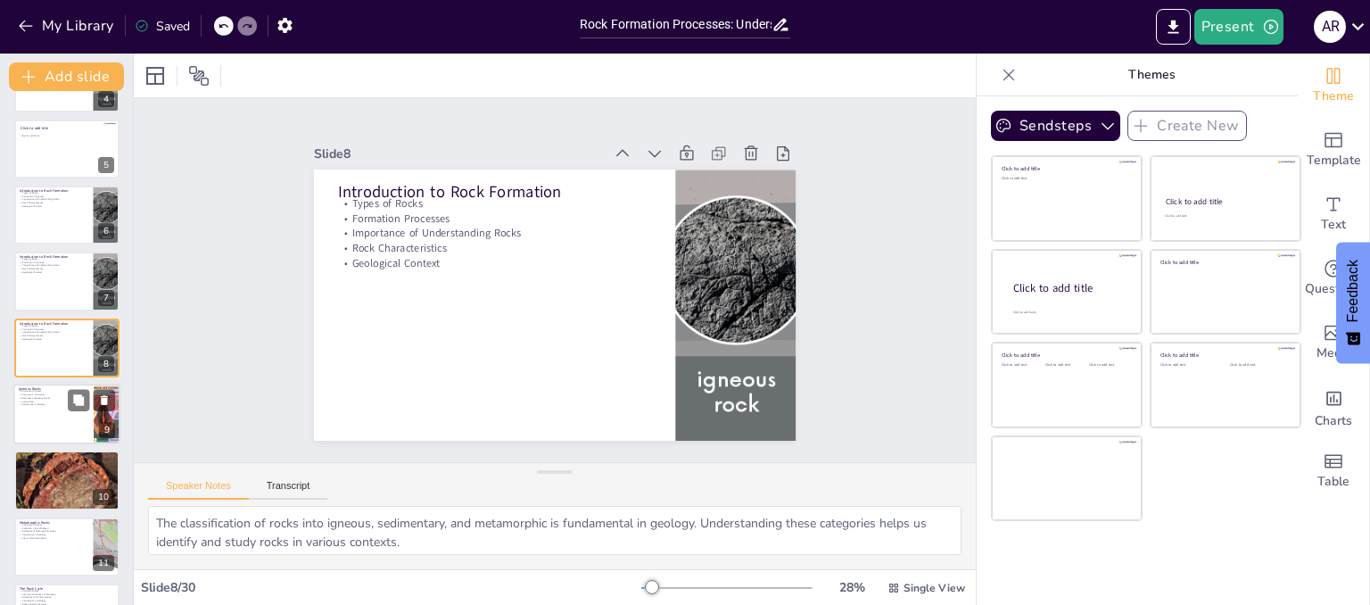
checkbox input "true"
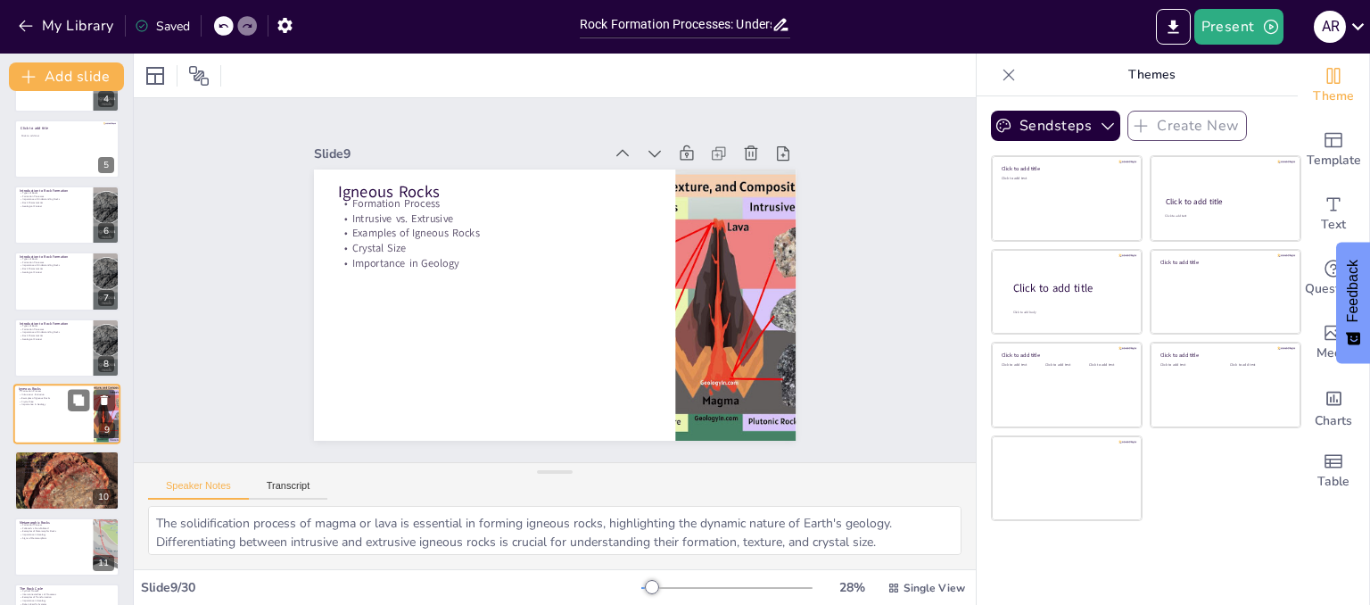
scroll to position [318, 0]
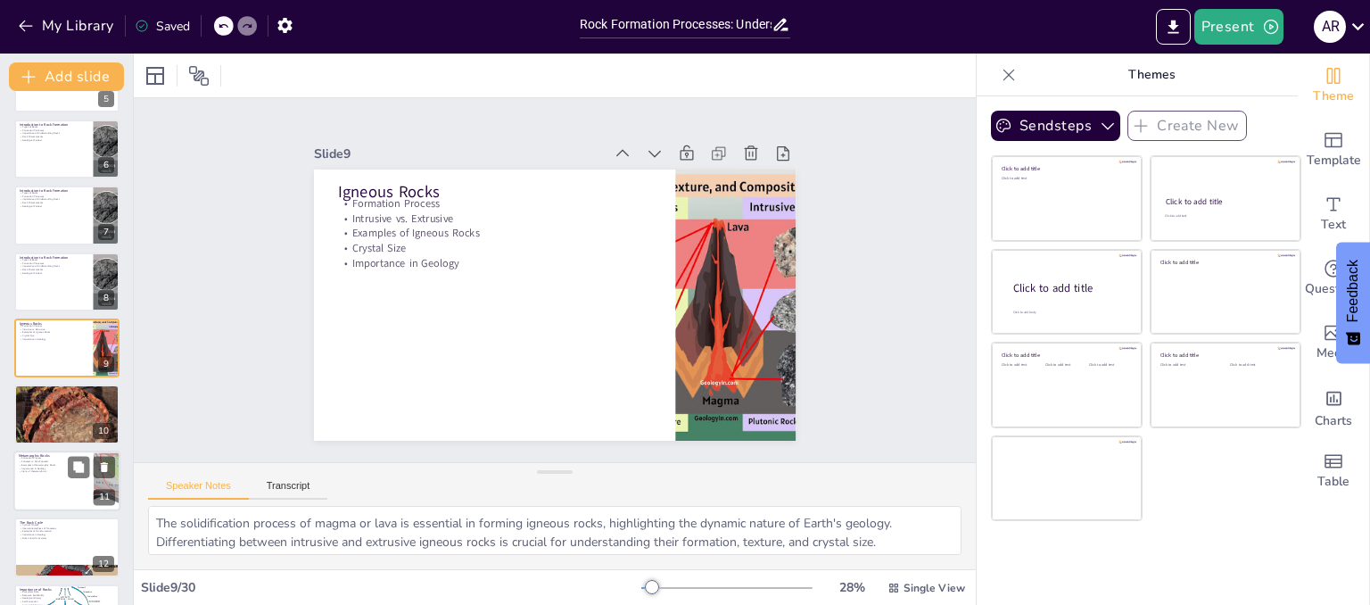
checkbox input "true"
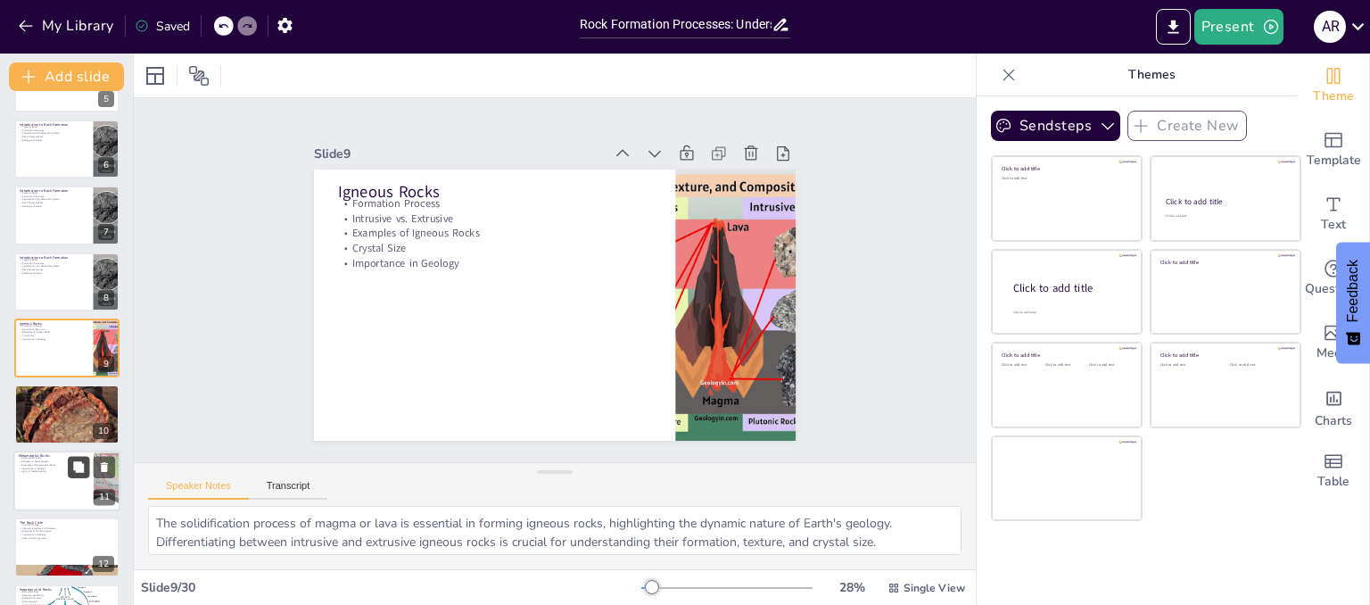
checkbox input "true"
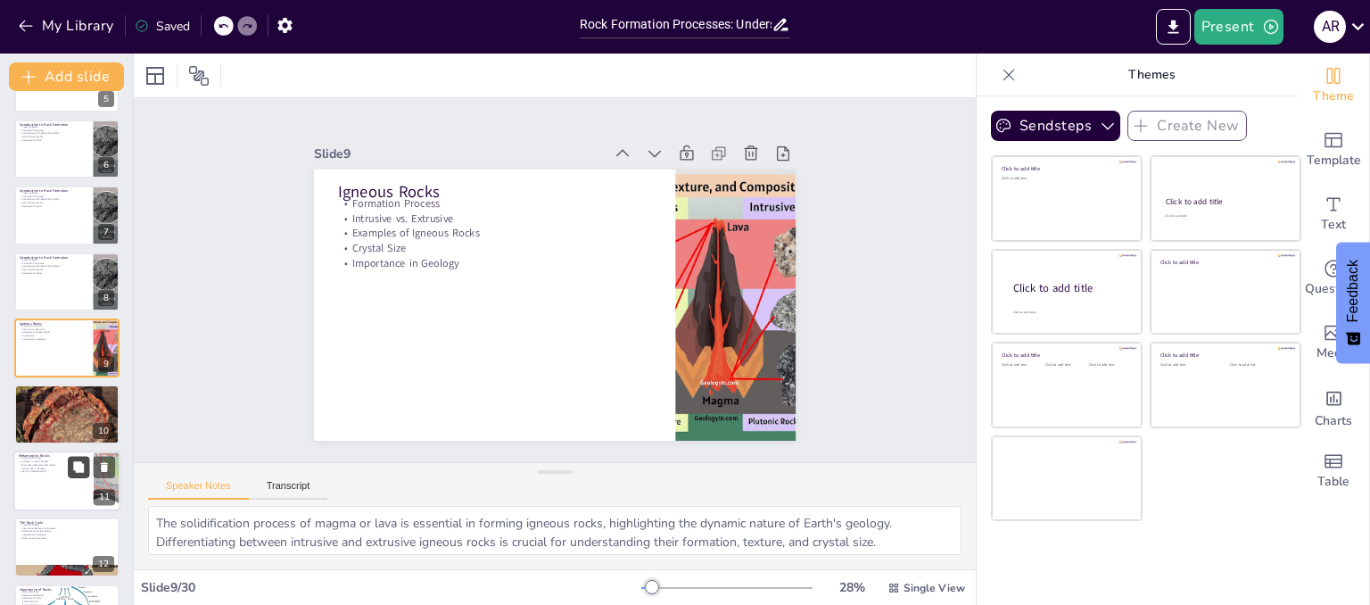
checkbox input "true"
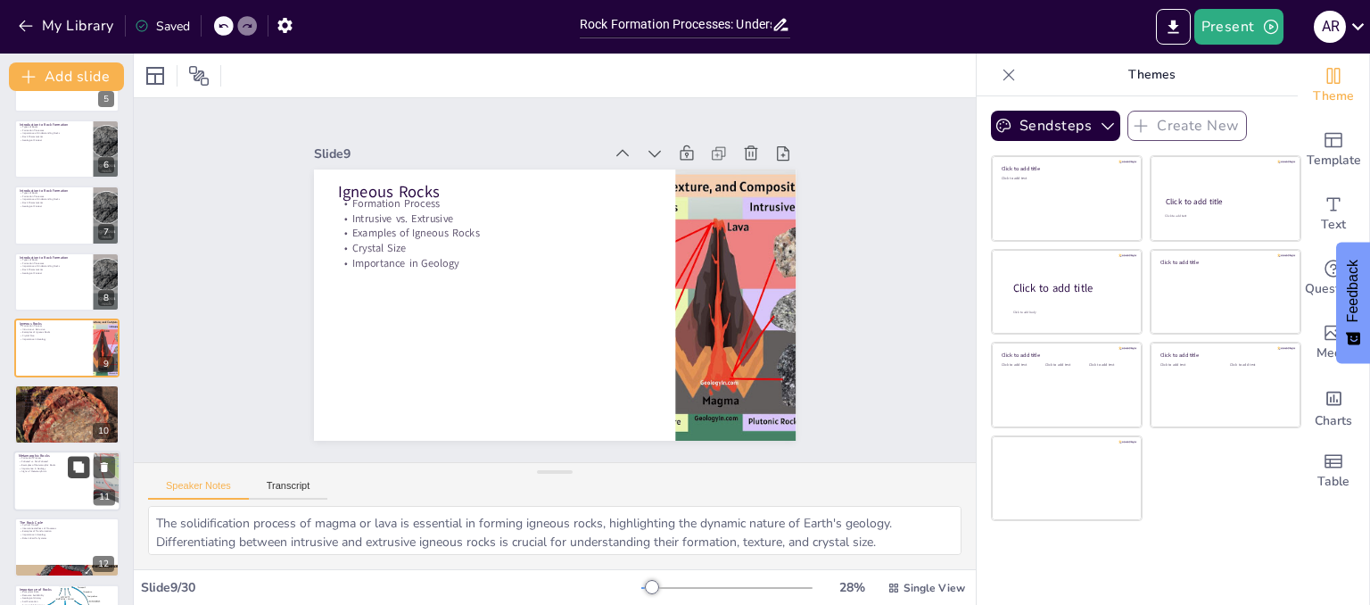
checkbox input "true"
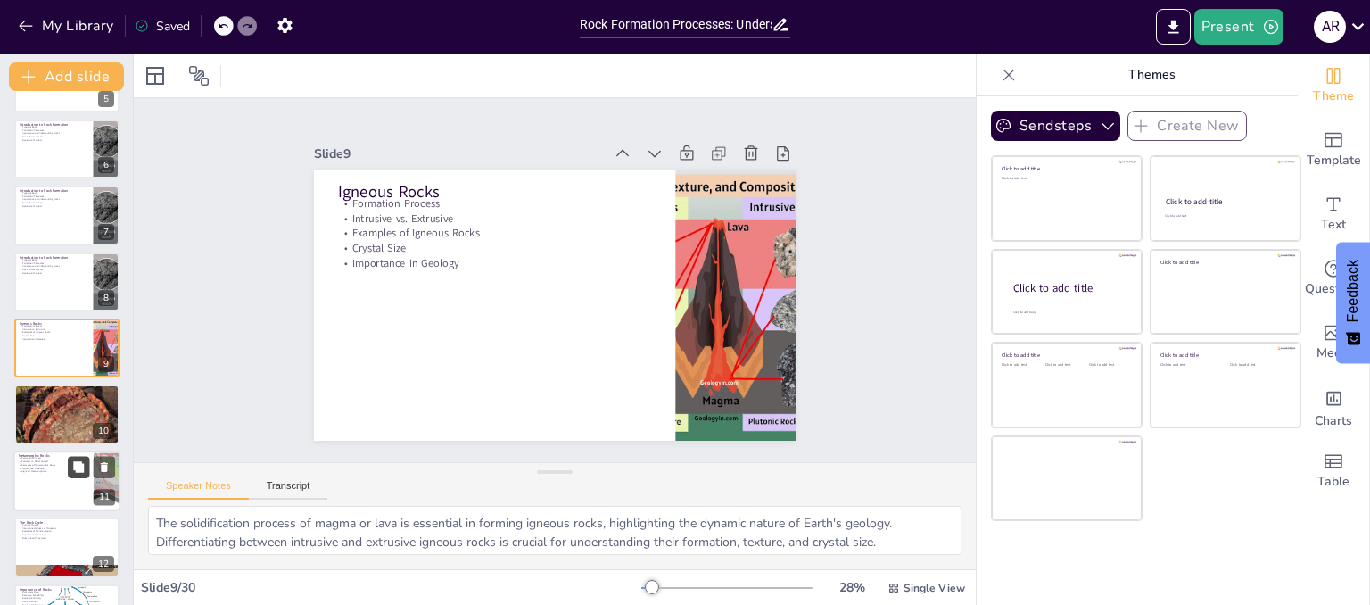
click at [70, 466] on button at bounding box center [78, 466] width 21 height 21
type textarea "The metamorphic process involves significant changes in existing rocks, highlig…"
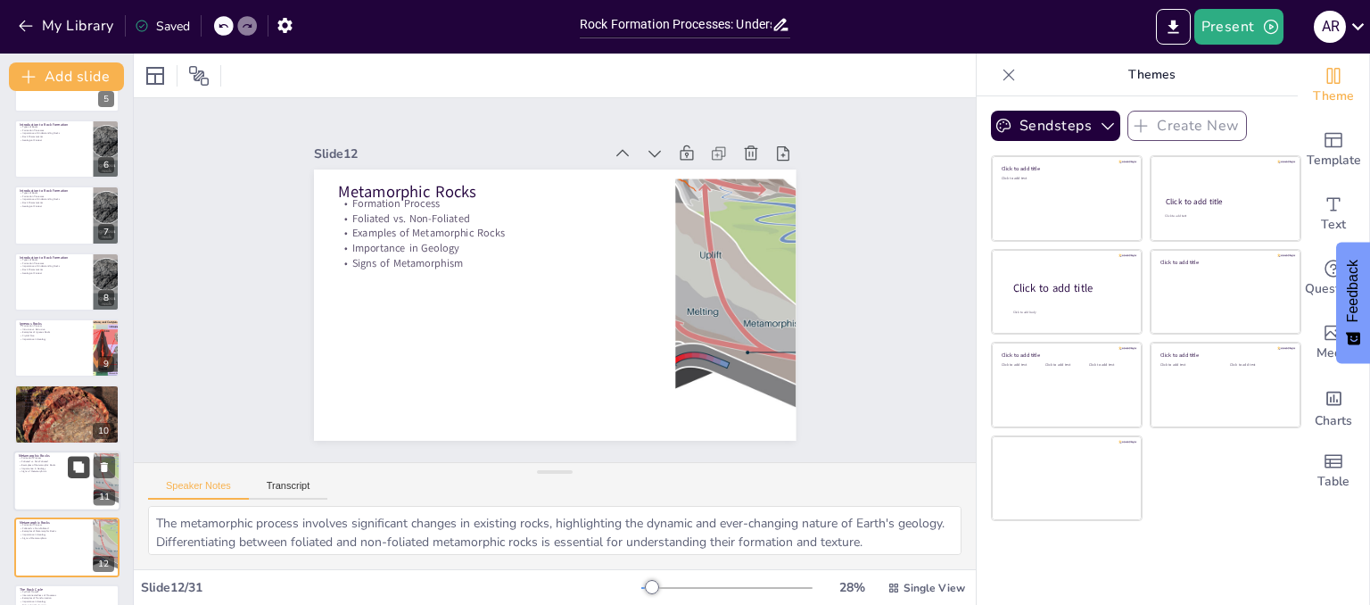
scroll to position [516, 0]
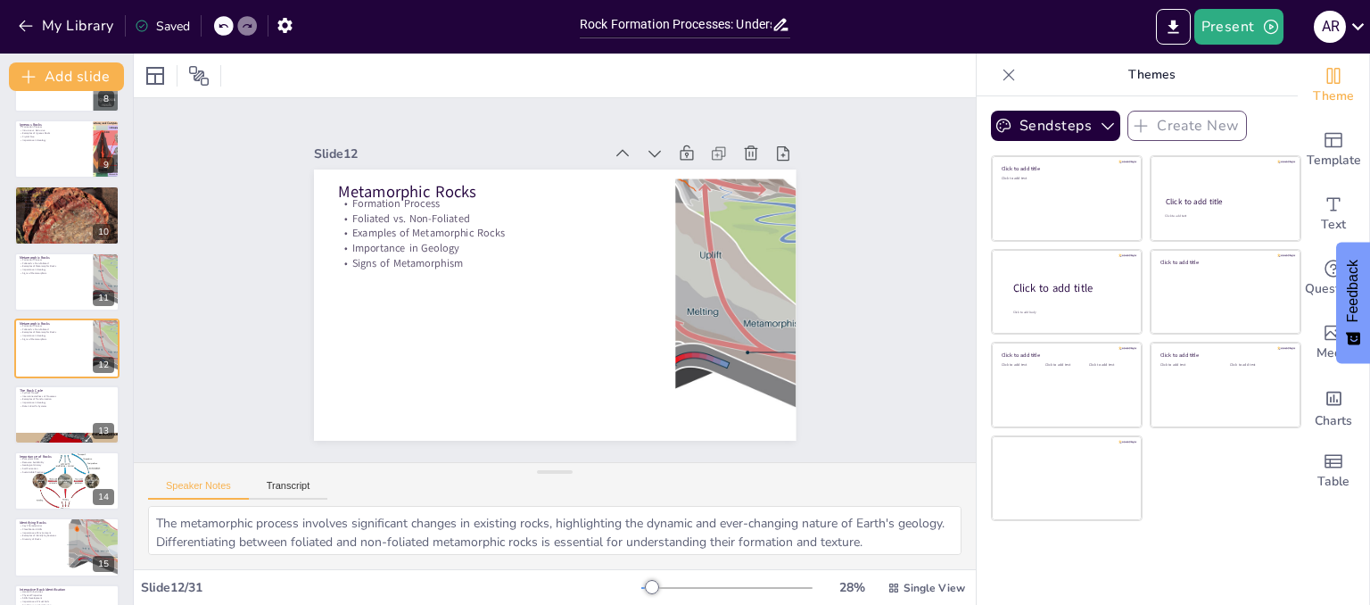
checkbox input "true"
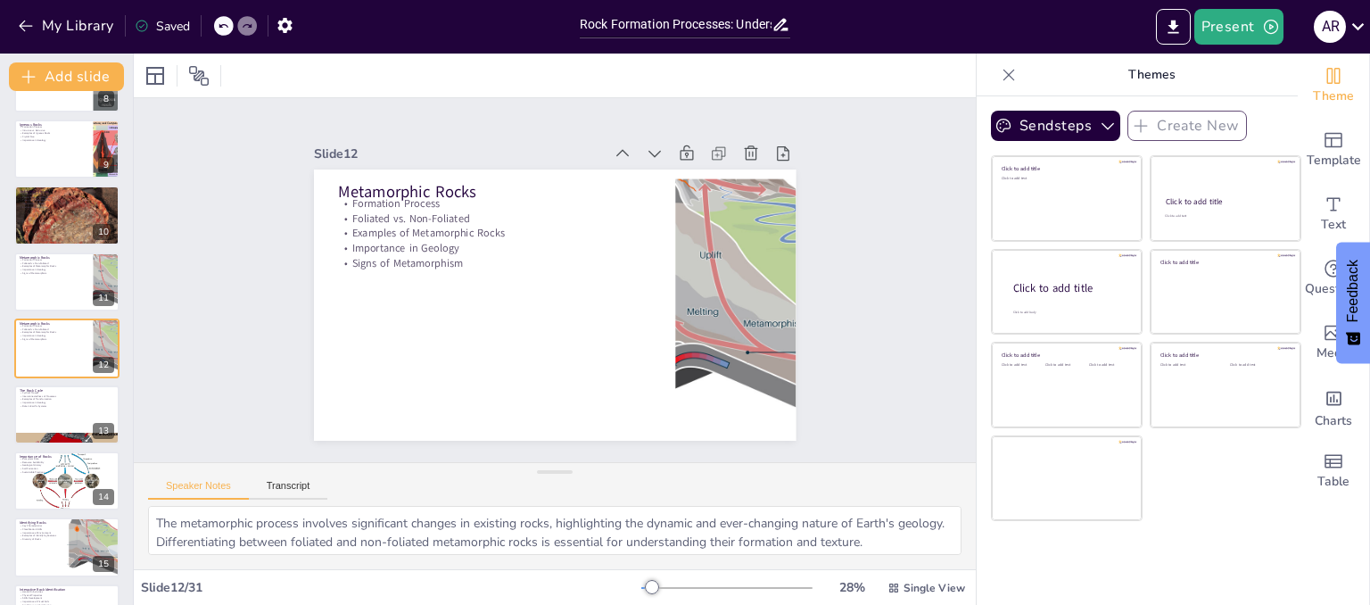
checkbox input "true"
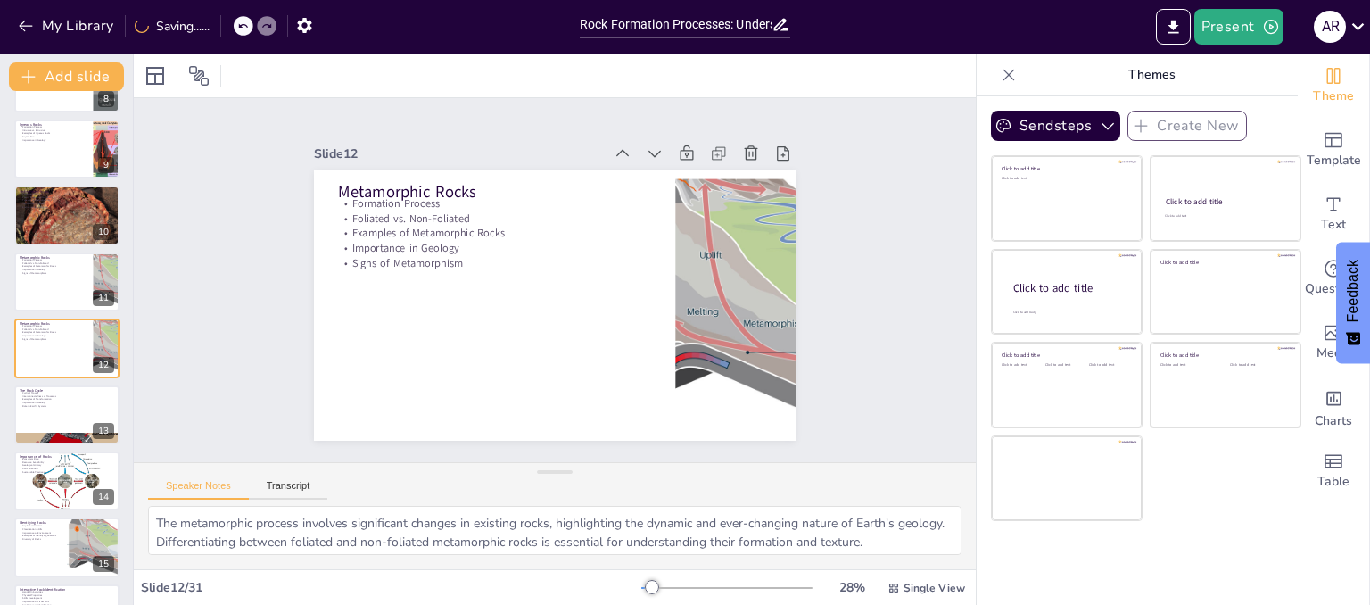
checkbox input "true"
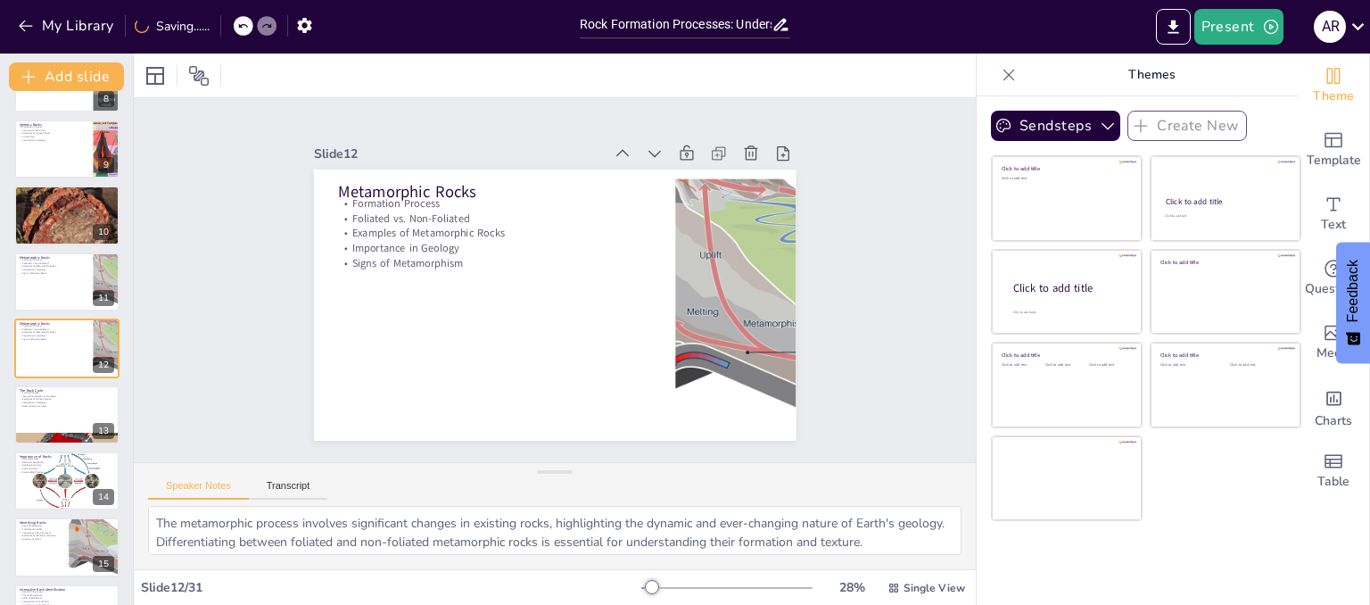
checkbox input "true"
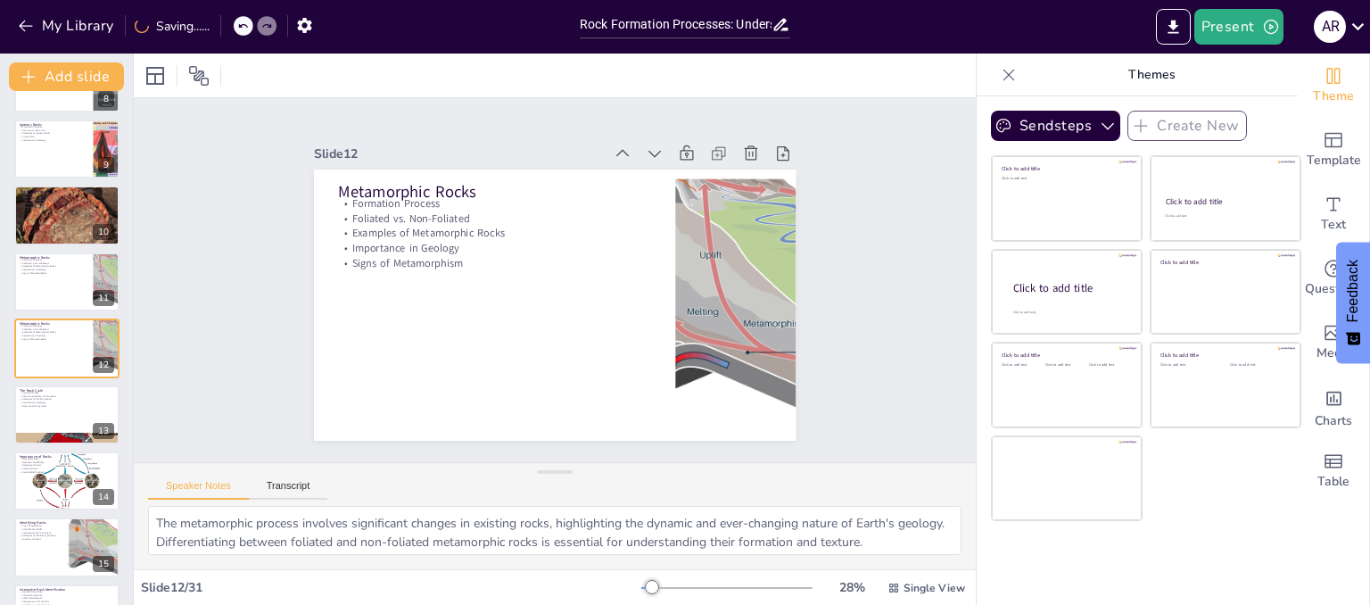
checkbox input "true"
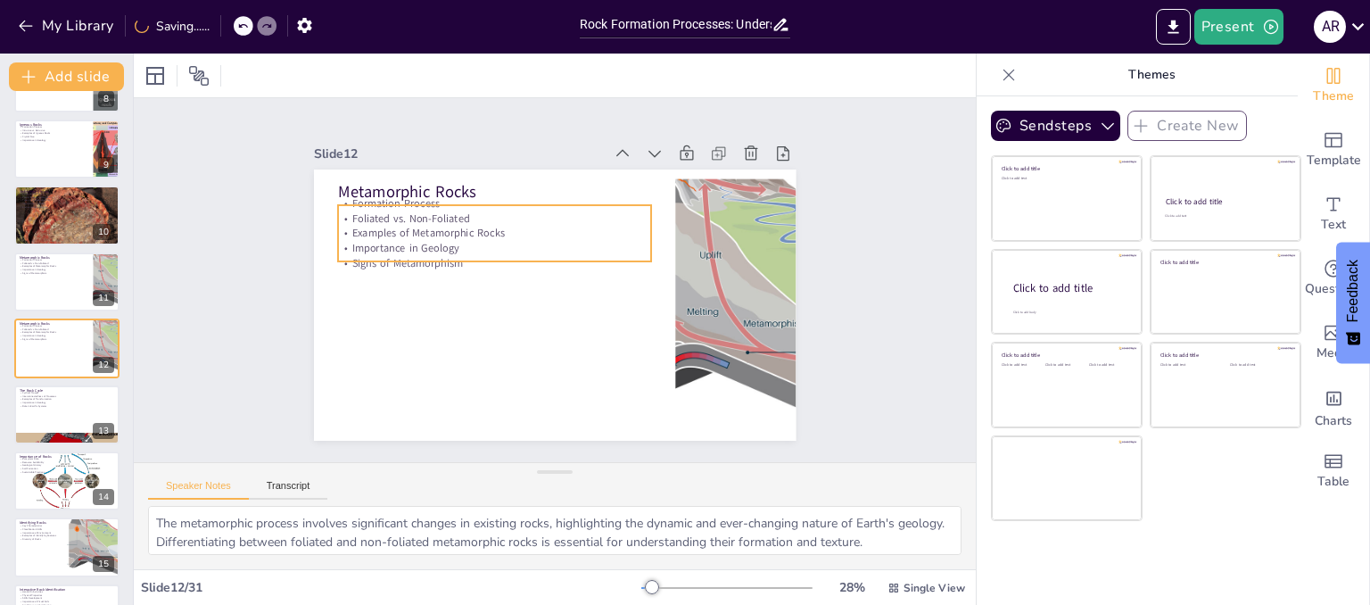
click at [389, 226] on p "Examples of Metamorphic Rocks" at bounding box center [494, 233] width 313 height 15
checkbox input "true"
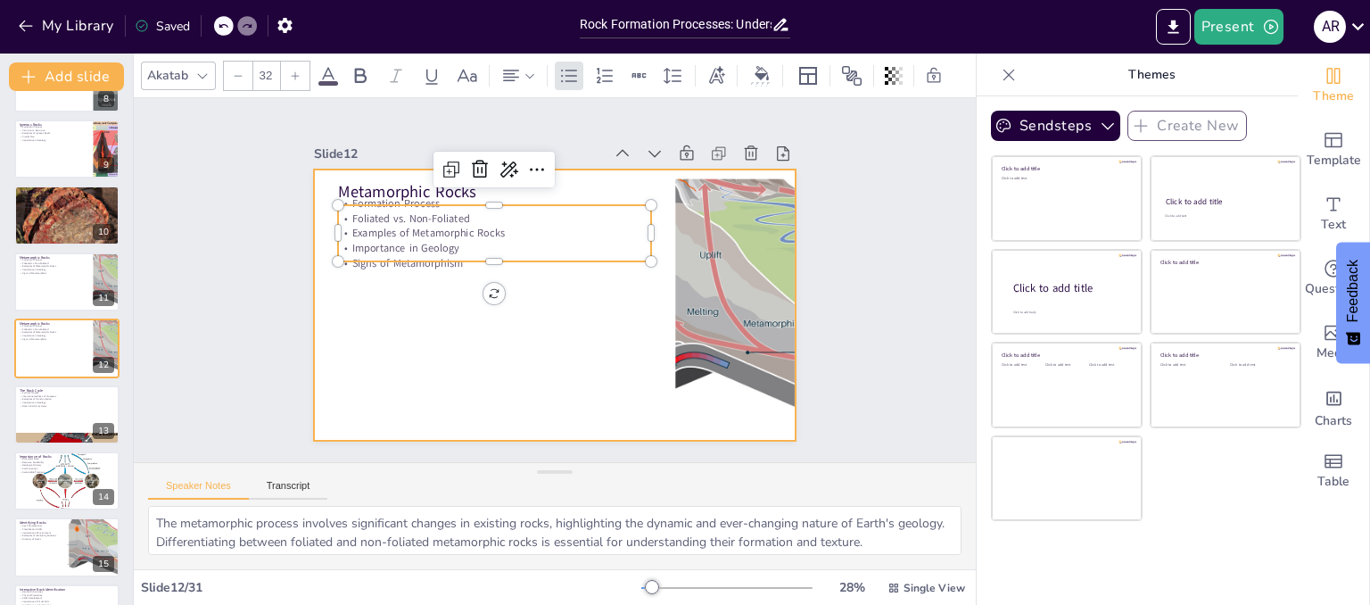
click at [336, 371] on div at bounding box center [547, 303] width 542 height 407
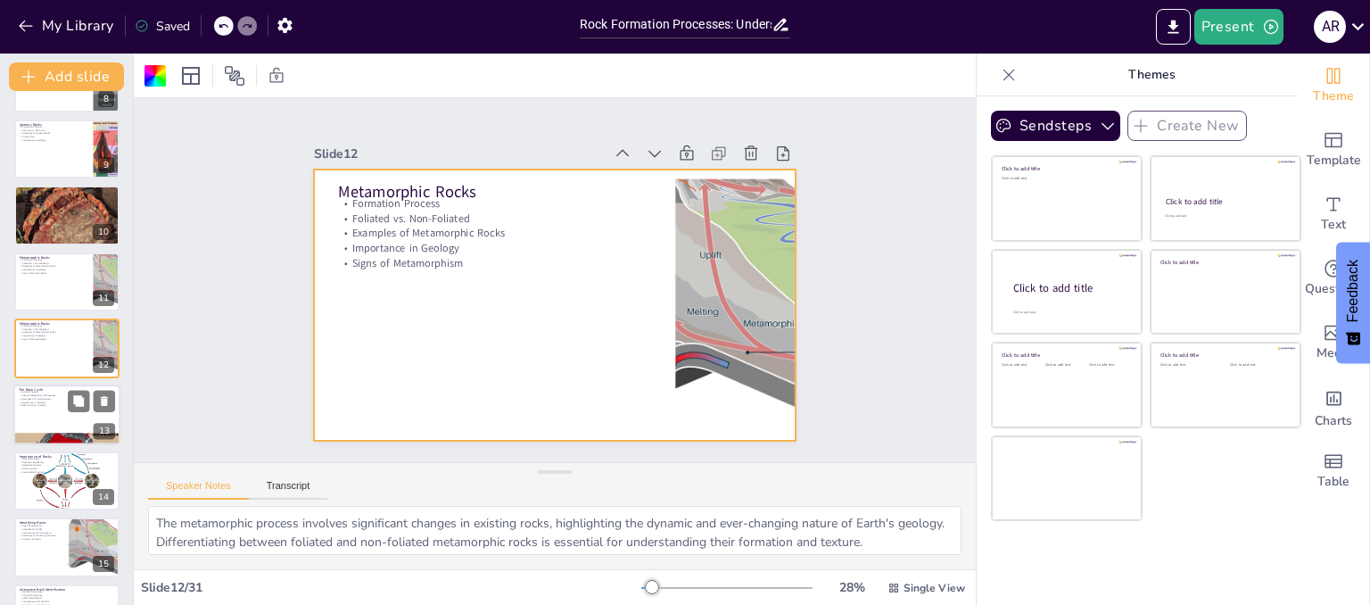
click at [65, 415] on div at bounding box center [66, 414] width 107 height 61
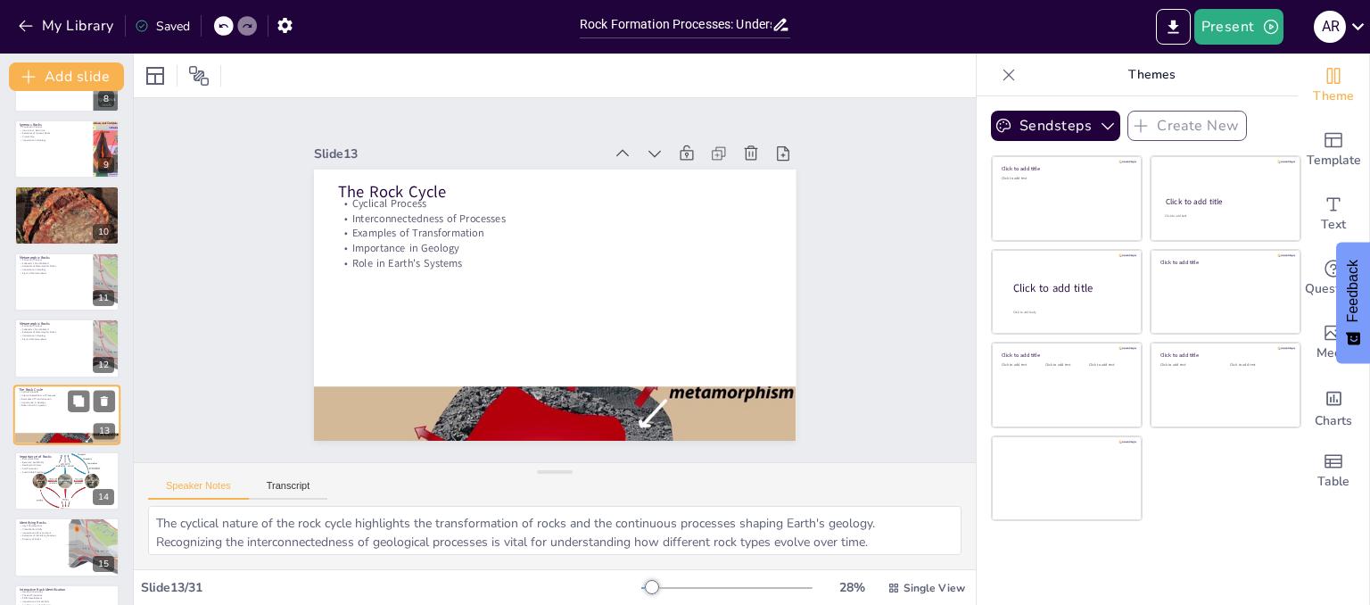
scroll to position [582, 0]
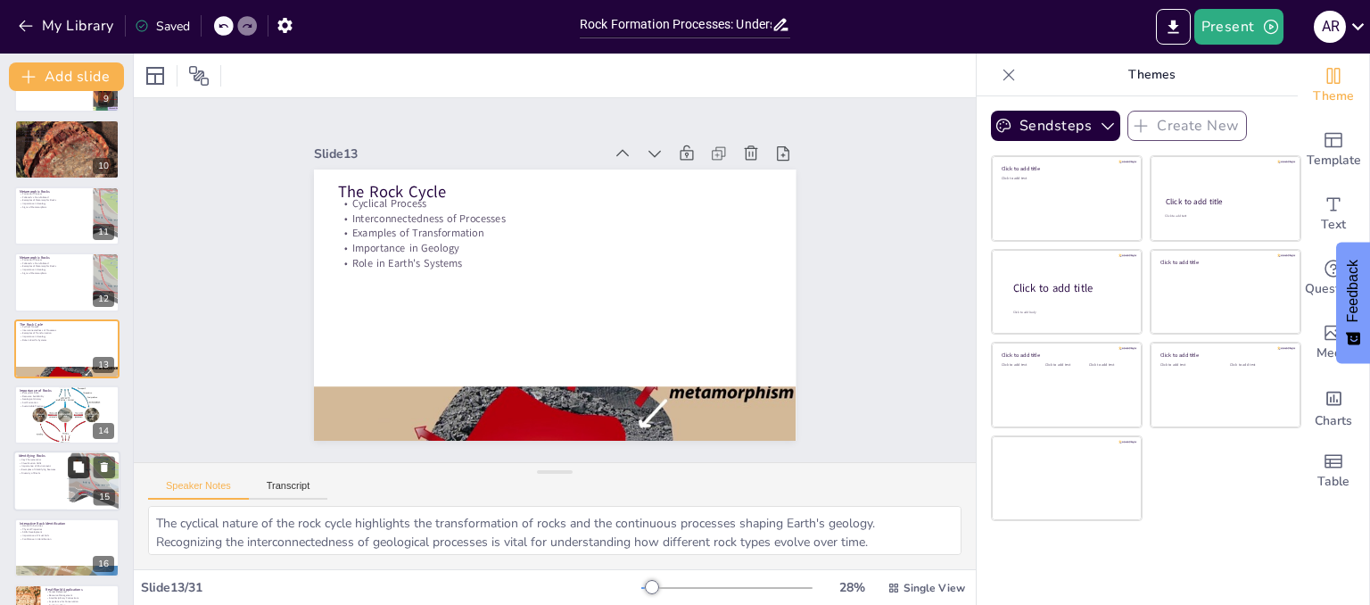
click at [74, 475] on button at bounding box center [78, 467] width 21 height 21
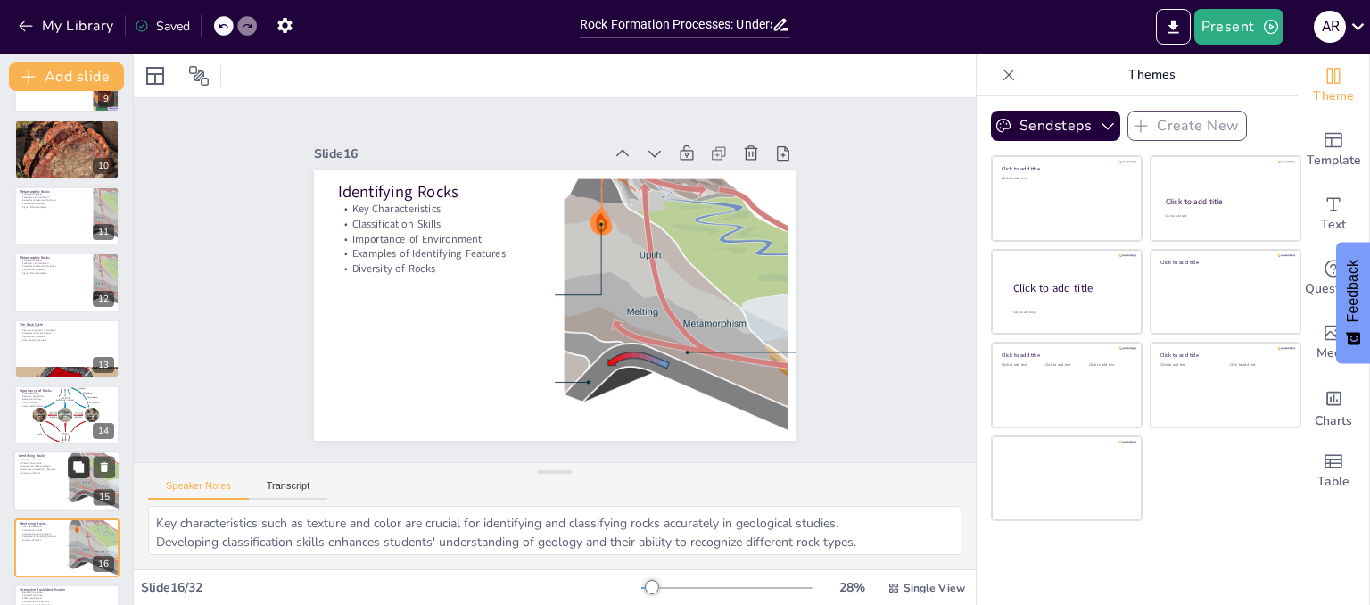
scroll to position [781, 0]
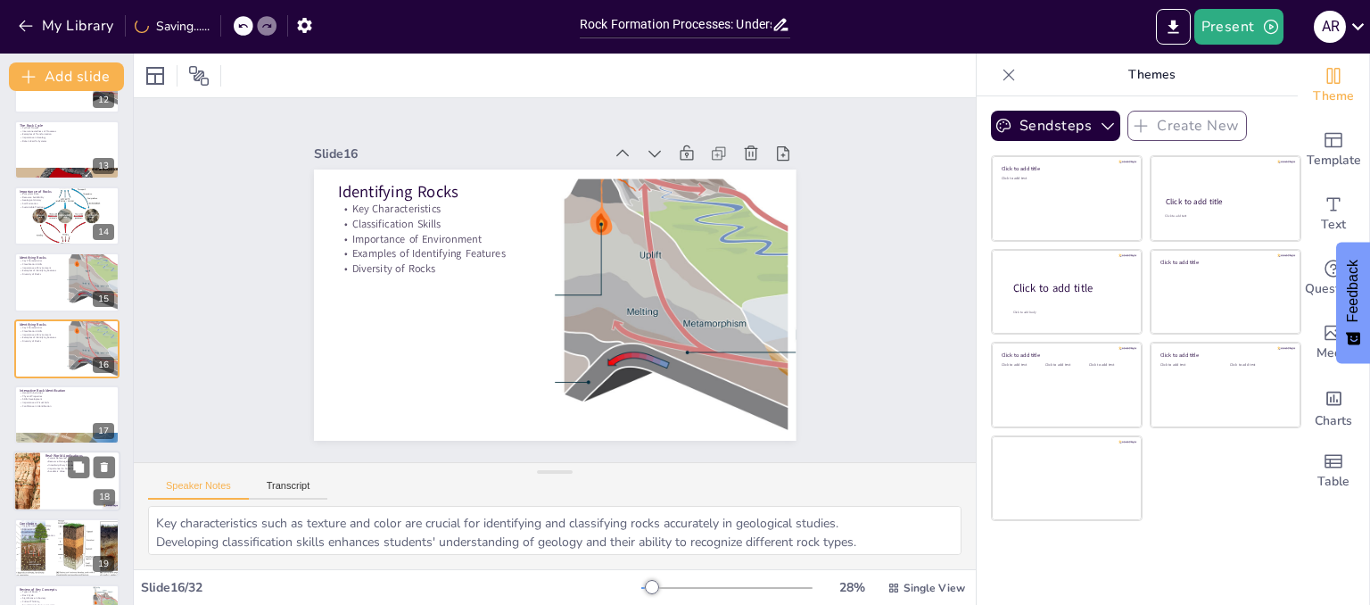
click at [53, 482] on div at bounding box center [66, 481] width 107 height 61
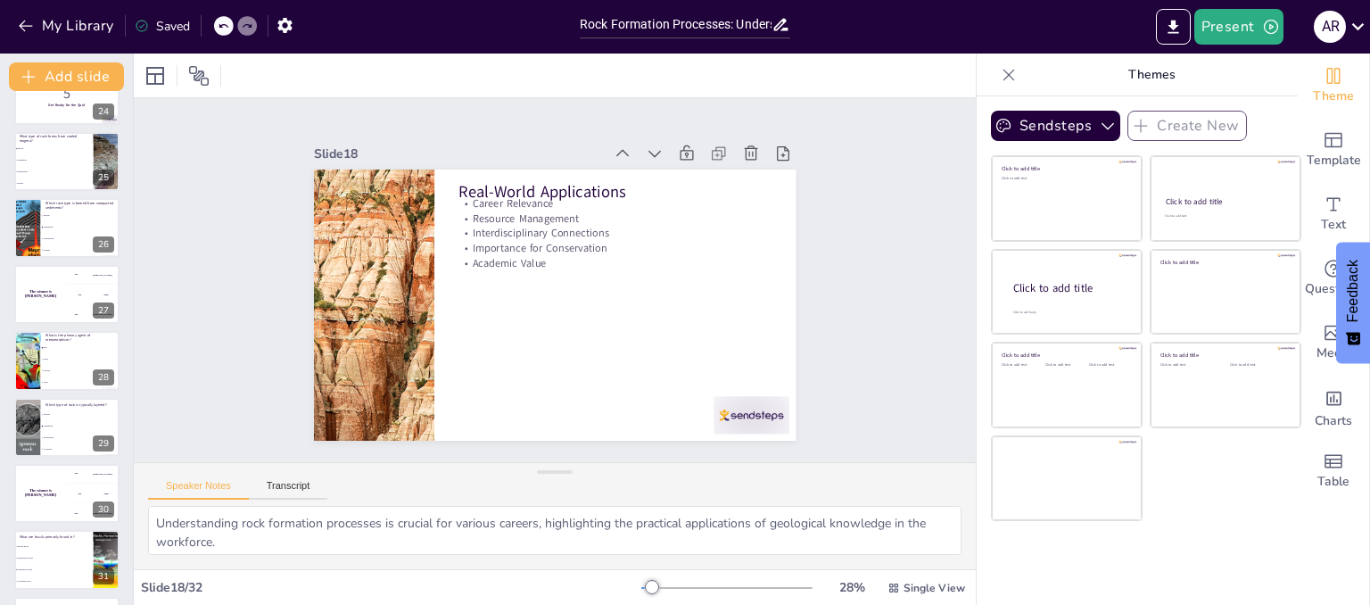
scroll to position [1631, 0]
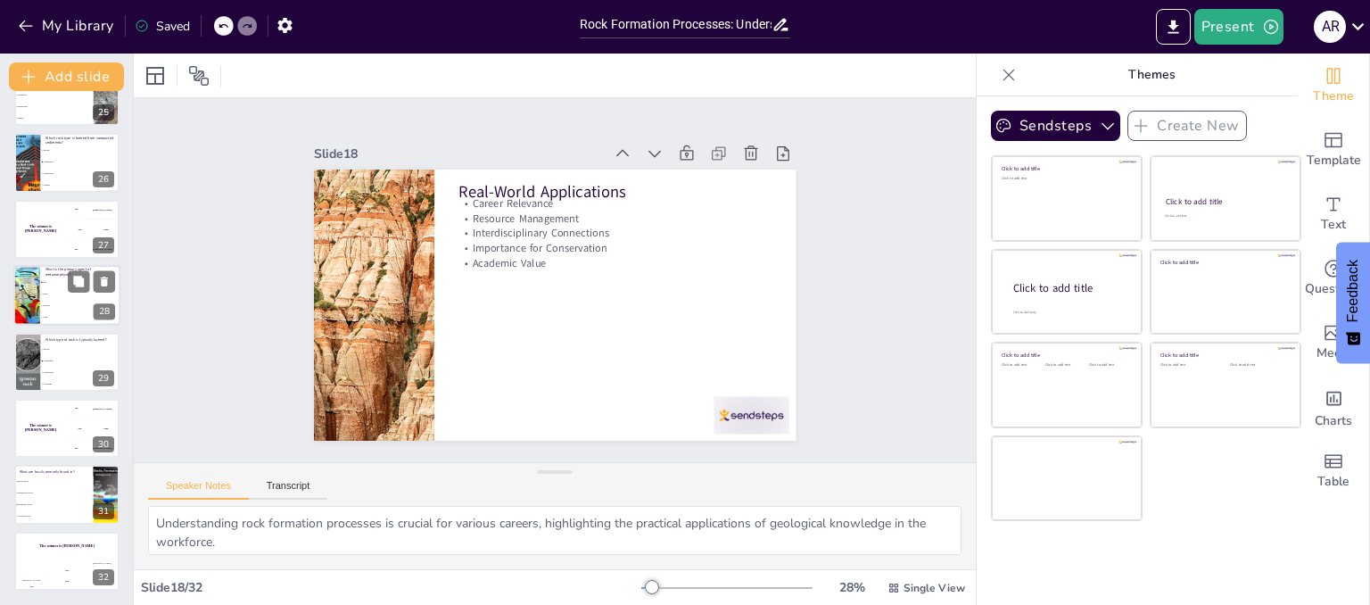
click at [42, 282] on input "checkbox" at bounding box center [41, 282] width 1 height 1
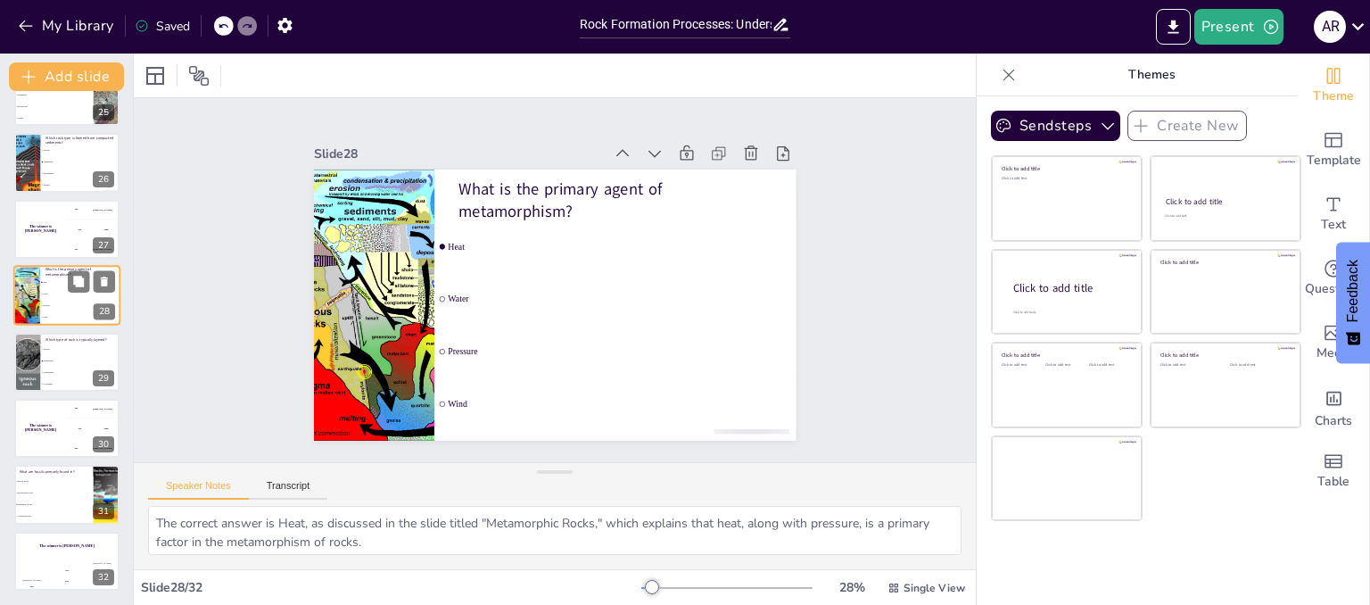
scroll to position [1578, 0]
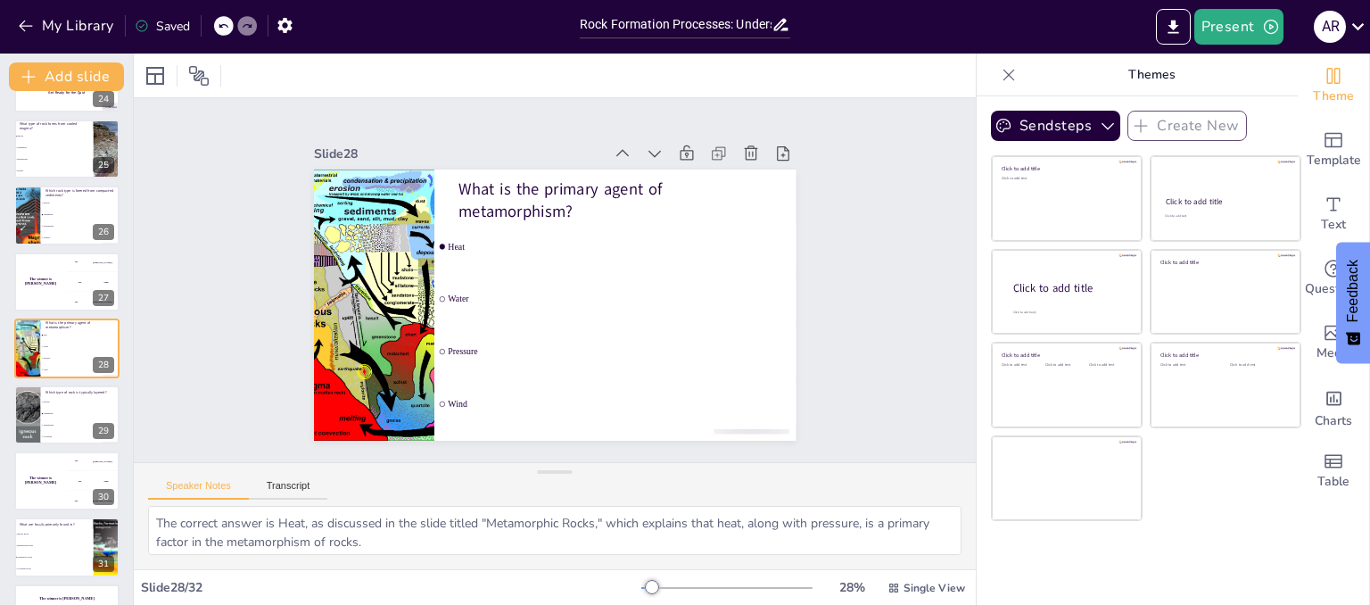
click at [461, 300] on div "Slide 1 Rock Formation Processes: Understanding the Earth's Geological Makeup T…" at bounding box center [555, 279] width 450 height 875
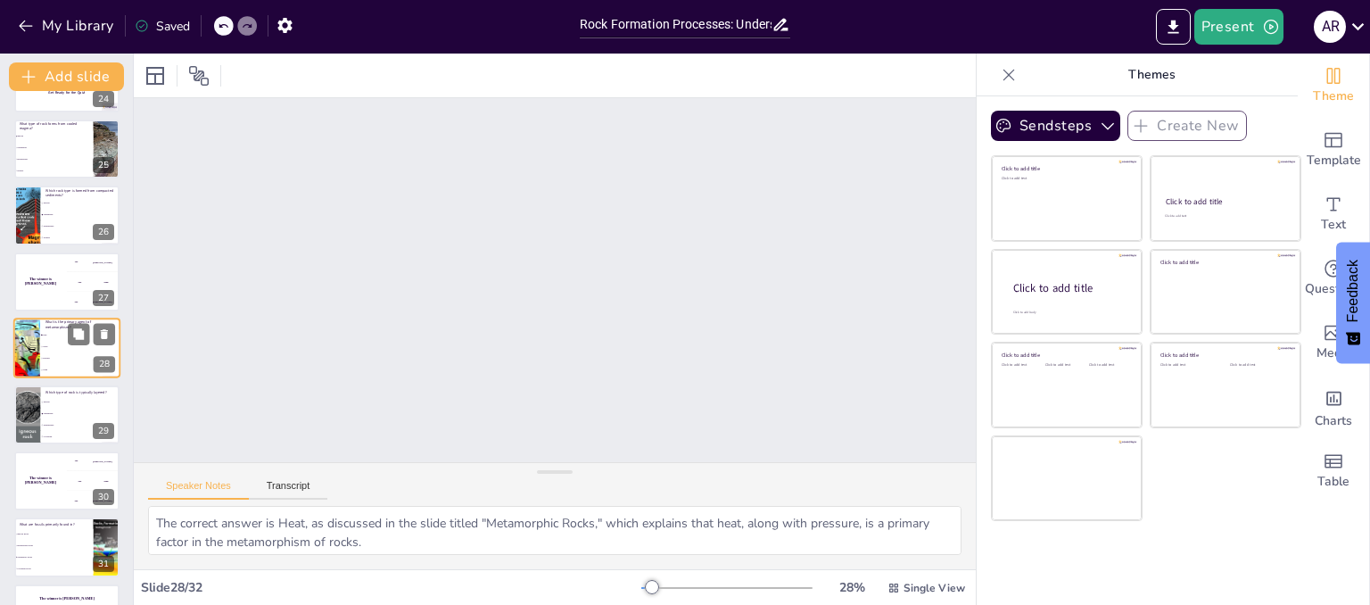
click at [42, 346] on input "checkbox" at bounding box center [41, 346] width 1 height 1
click at [42, 425] on input "checkbox" at bounding box center [41, 425] width 1 height 1
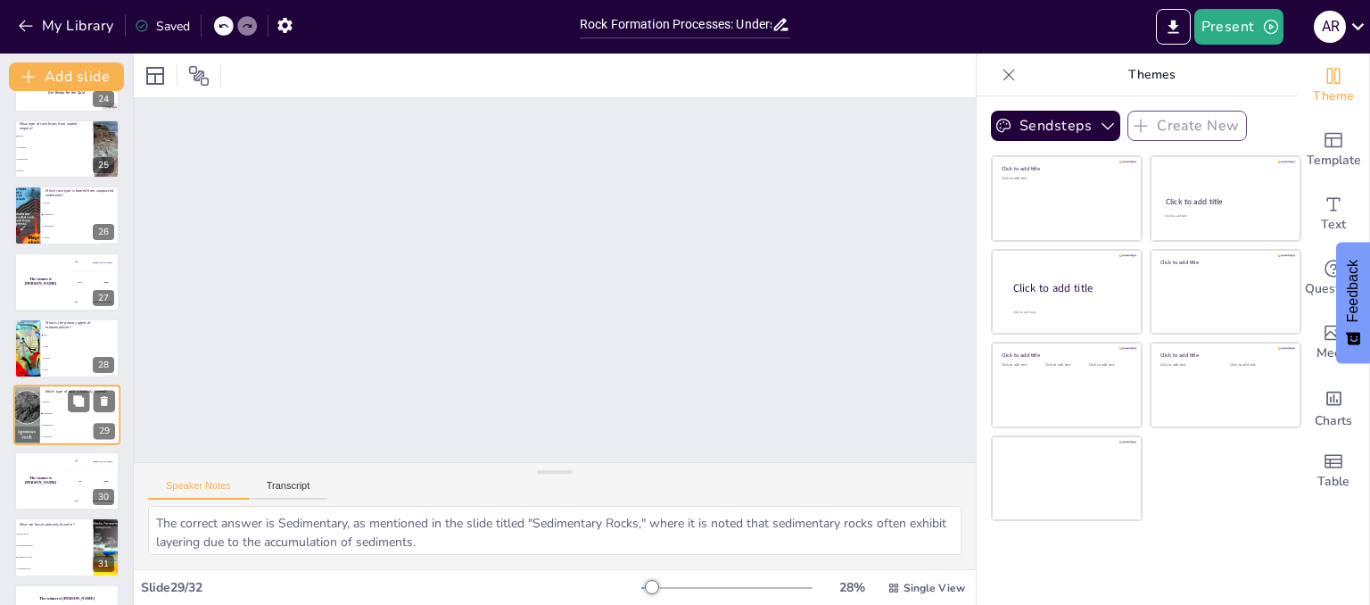
scroll to position [1631, 0]
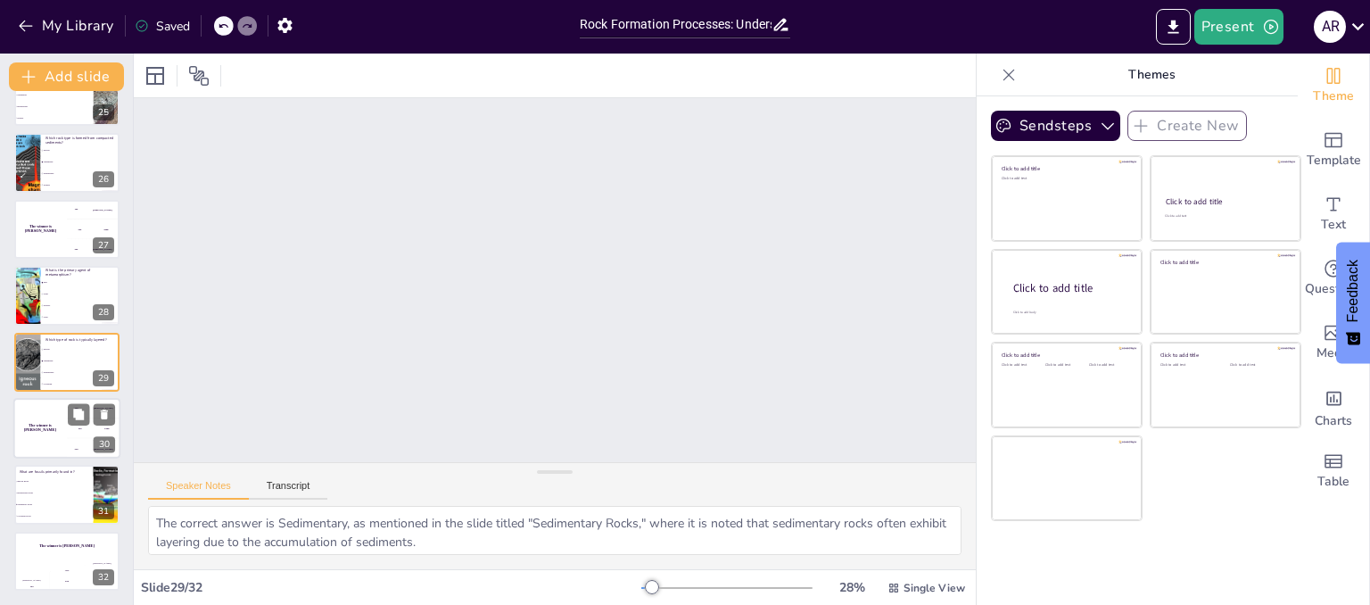
click at [63, 436] on div "The winner is [PERSON_NAME]" at bounding box center [40, 428] width 54 height 61
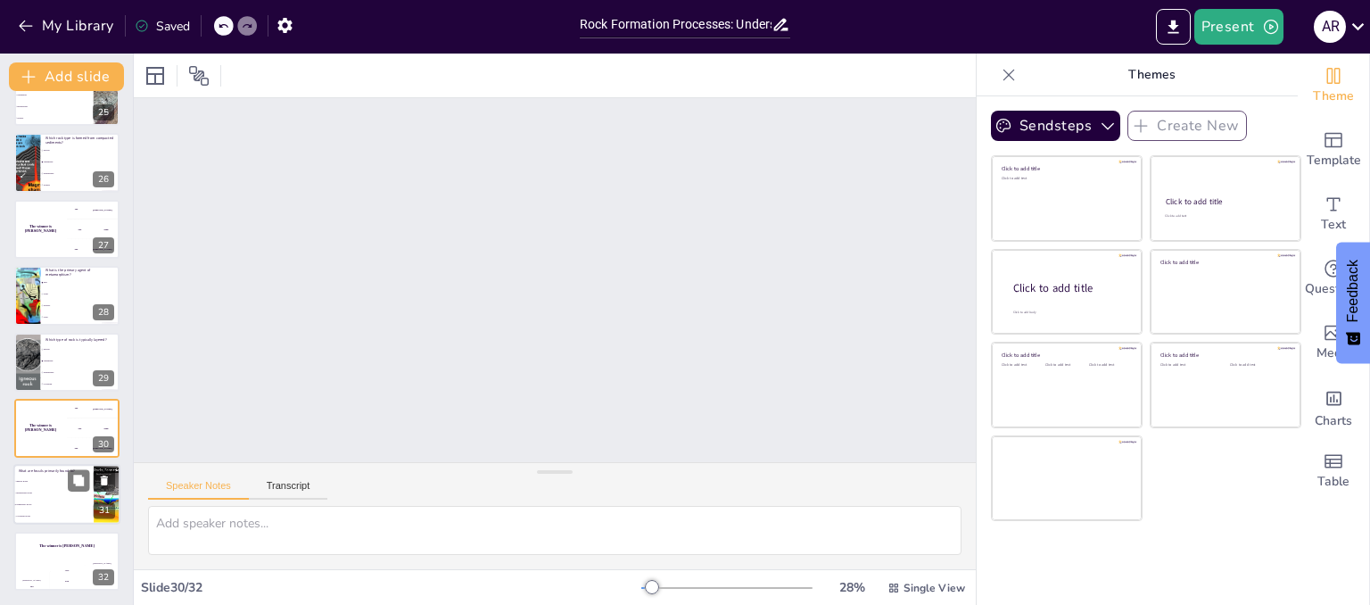
click at [83, 504] on span "Sedimentary Rocks" at bounding box center [54, 505] width 77 height 3
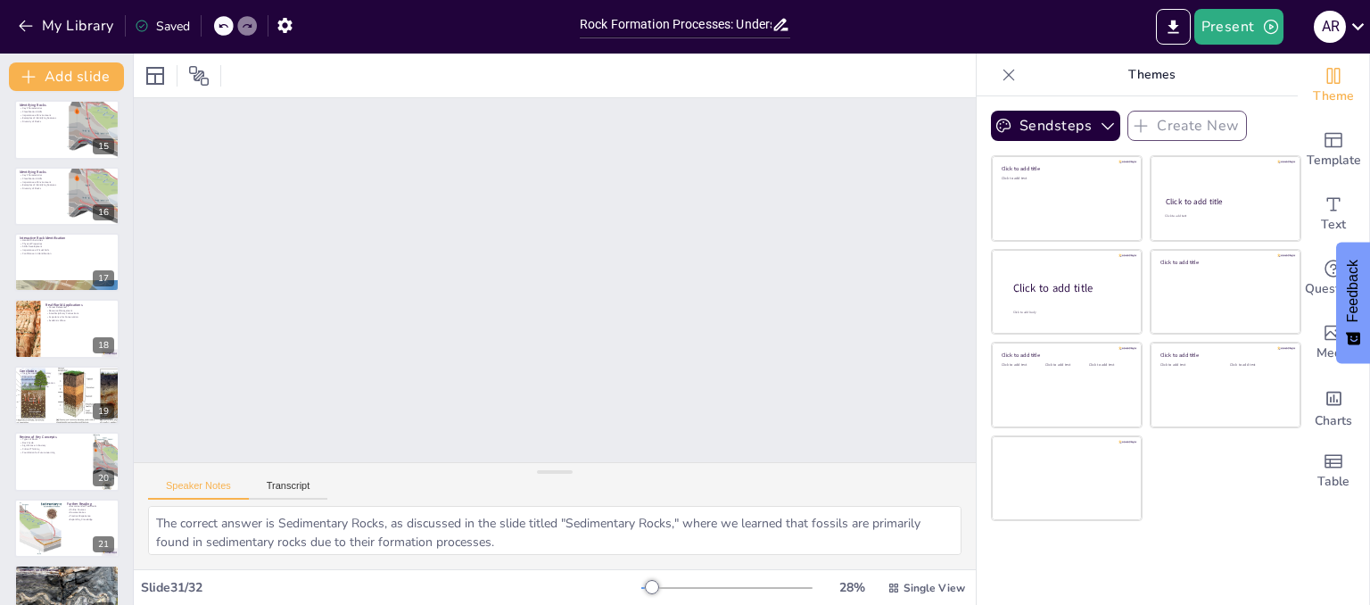
scroll to position [930, 0]
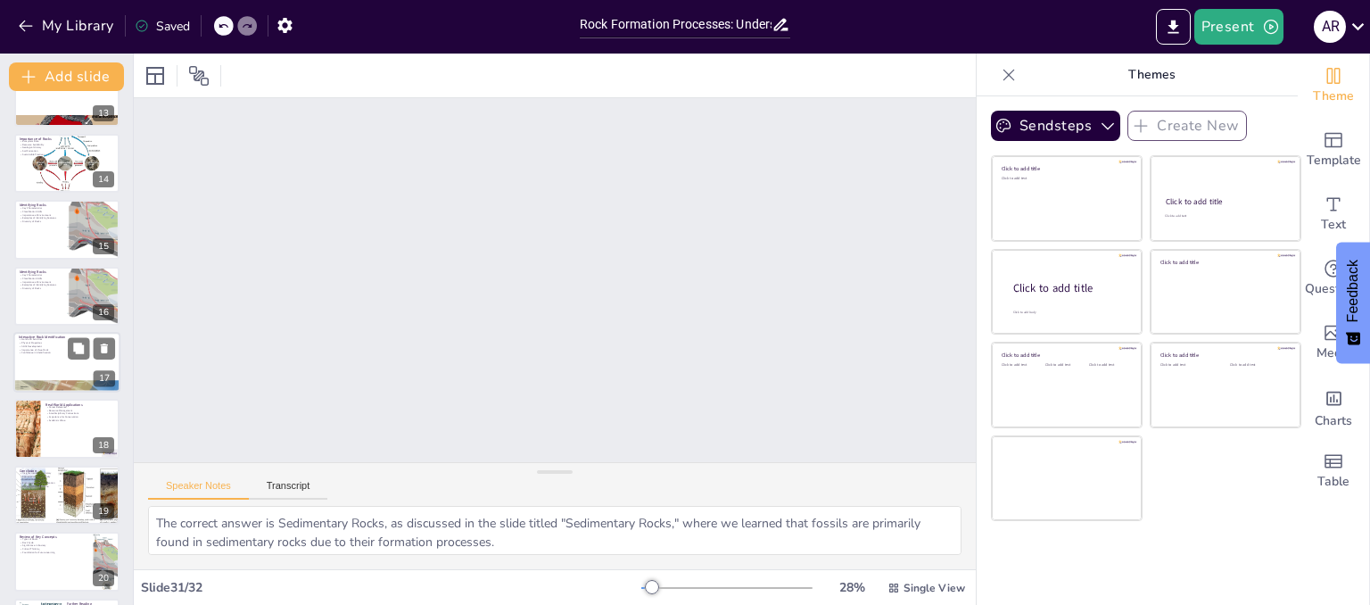
click at [21, 339] on p "Hands-On Activities" at bounding box center [67, 340] width 96 height 4
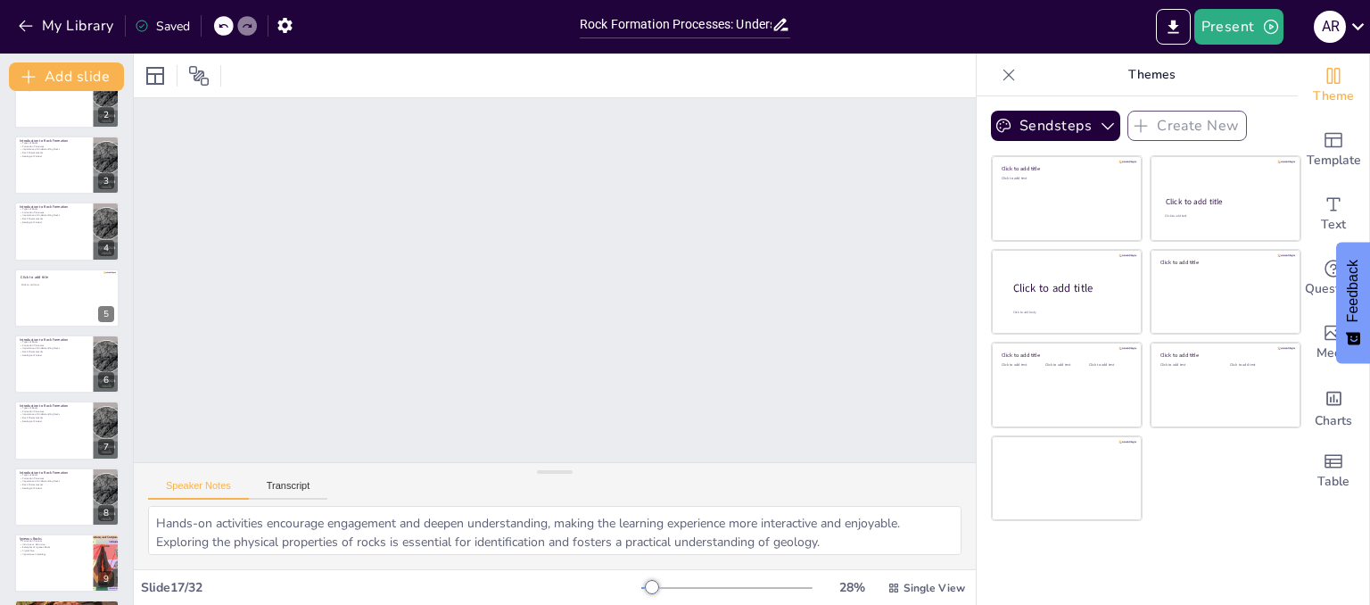
scroll to position [0, 0]
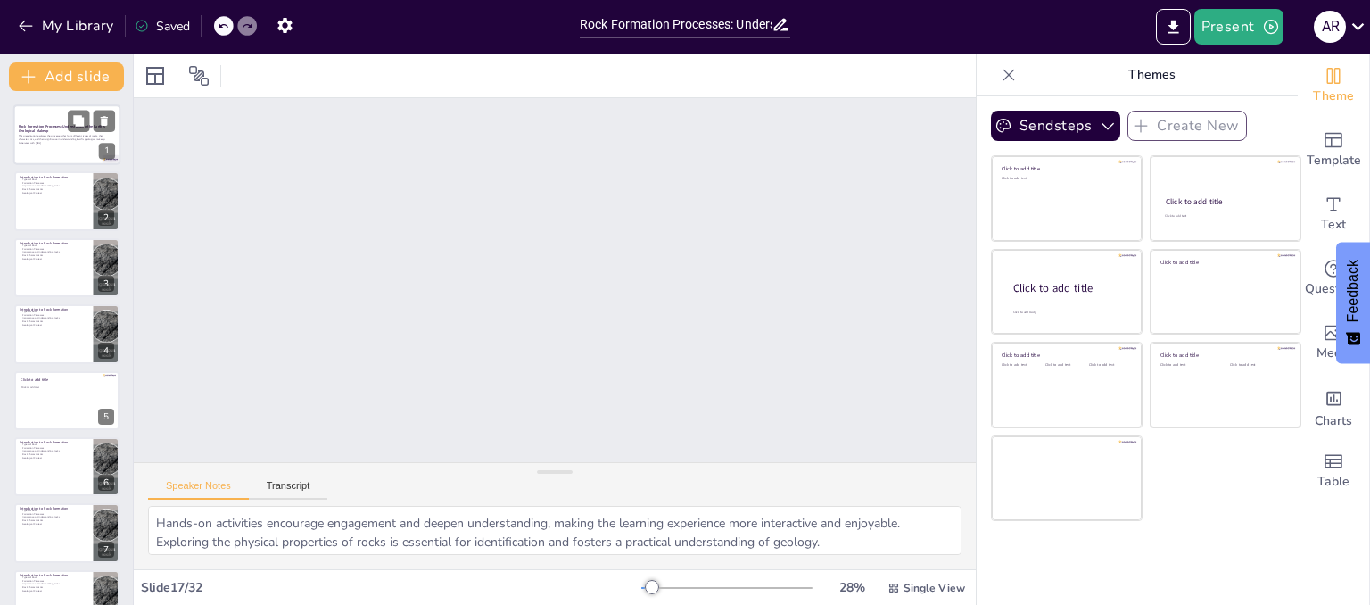
click at [27, 143] on p "Generated with [URL]" at bounding box center [67, 143] width 96 height 4
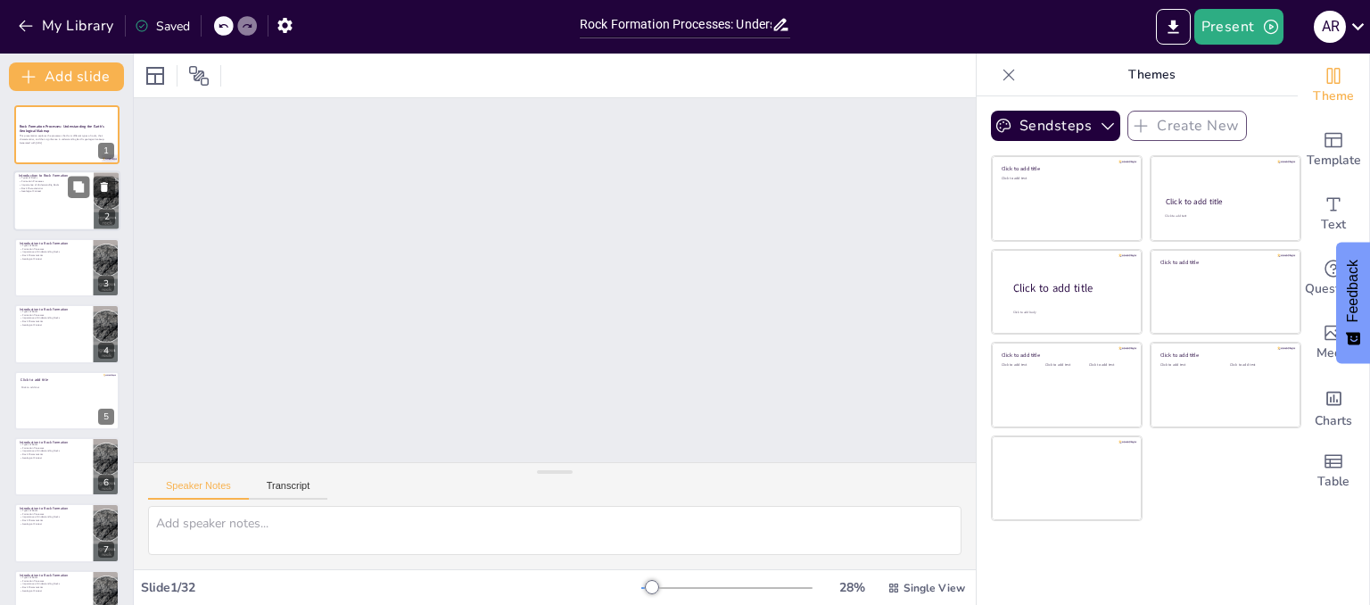
click at [47, 197] on div at bounding box center [66, 201] width 107 height 61
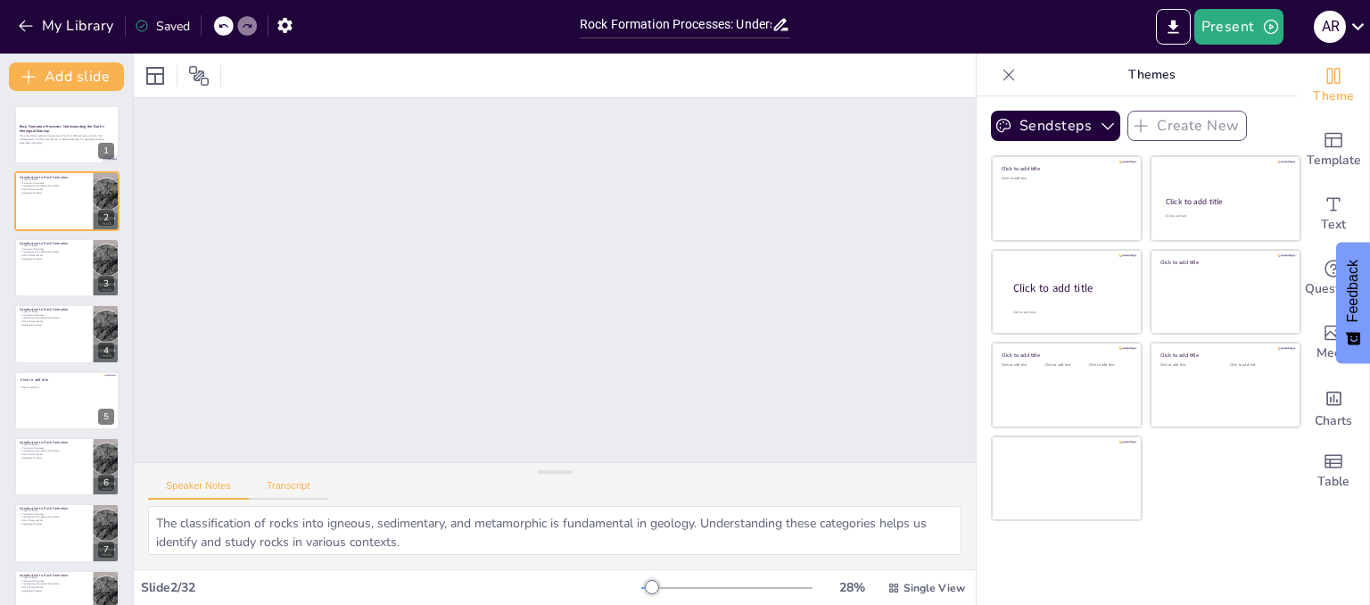
click at [300, 482] on button "Transcript" at bounding box center [288, 490] width 79 height 20
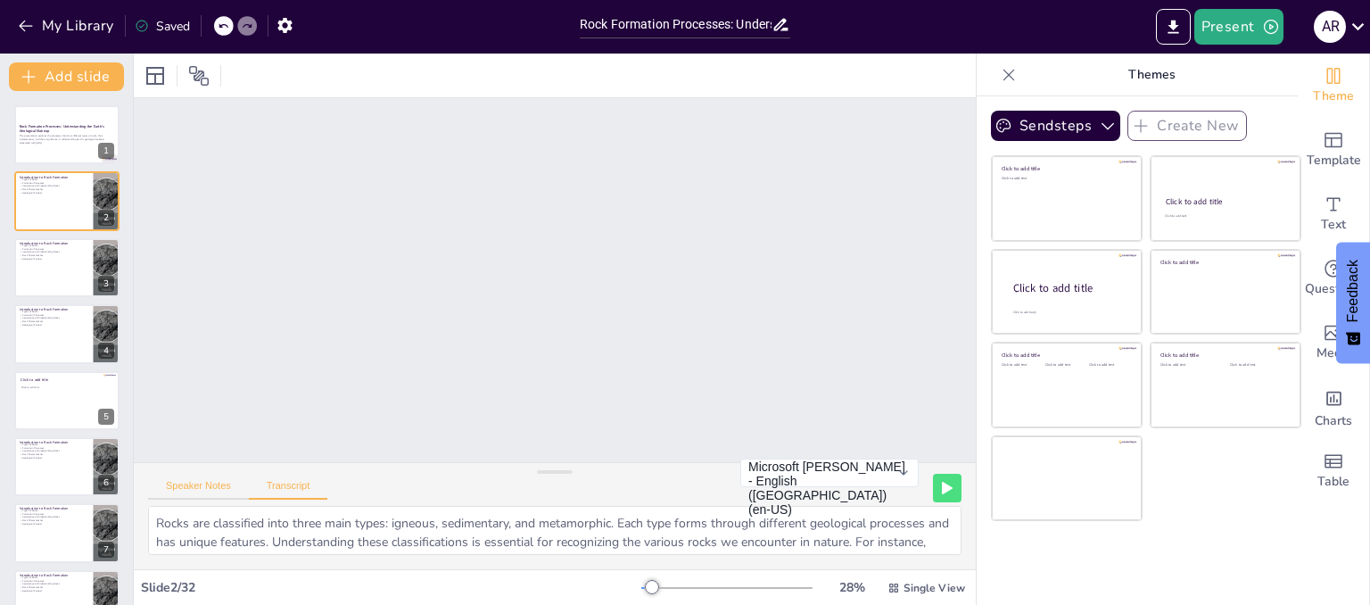
click at [206, 482] on button "Speaker Notes" at bounding box center [198, 490] width 101 height 20
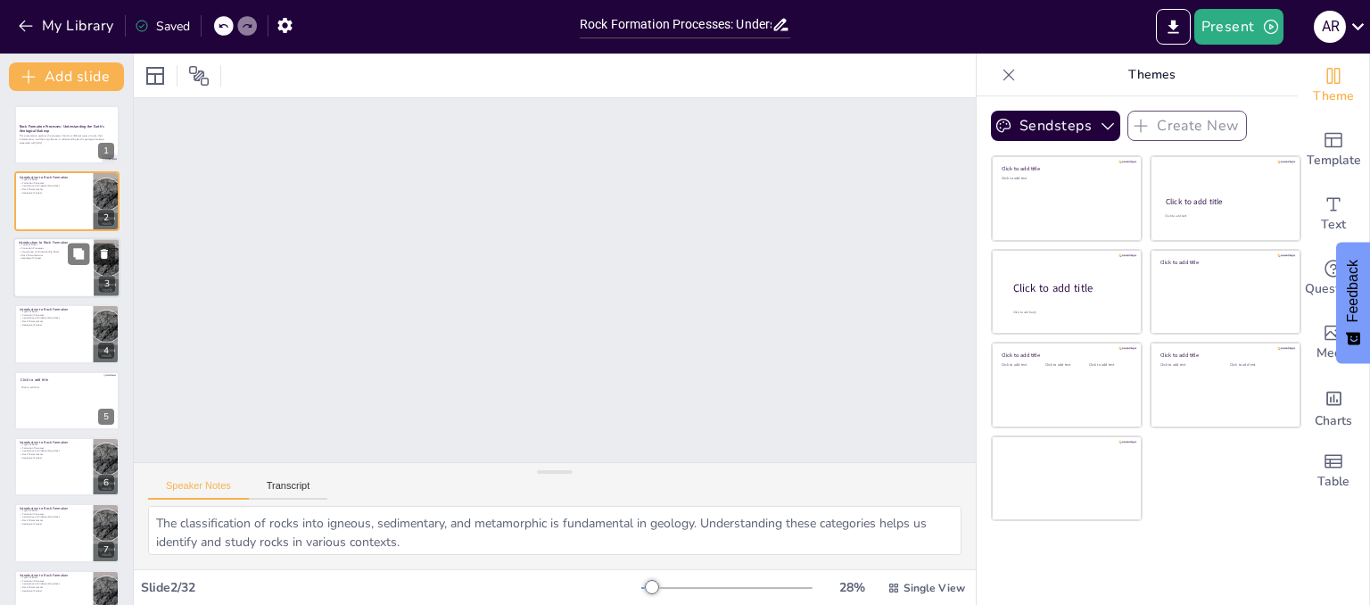
click at [21, 252] on p "Importance of Understanding Rocks" at bounding box center [54, 252] width 70 height 4
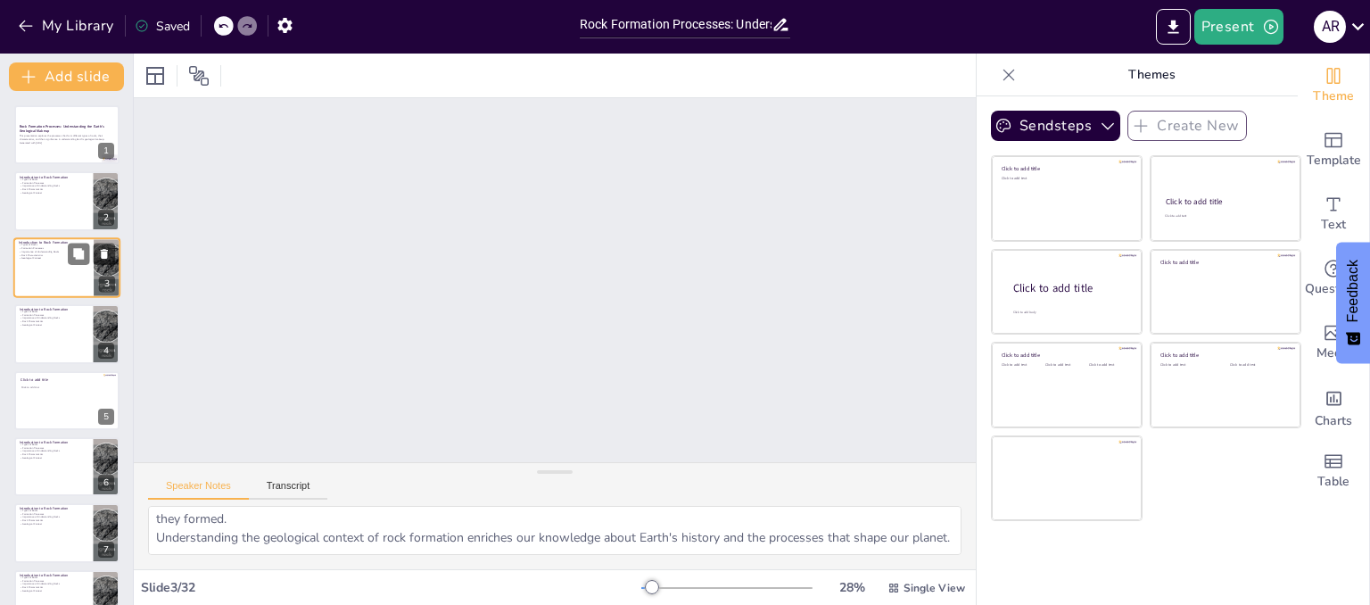
click at [46, 266] on div at bounding box center [66, 267] width 107 height 61
click at [23, 25] on icon "button" at bounding box center [25, 27] width 13 height 12
